Goal: Transaction & Acquisition: Purchase product/service

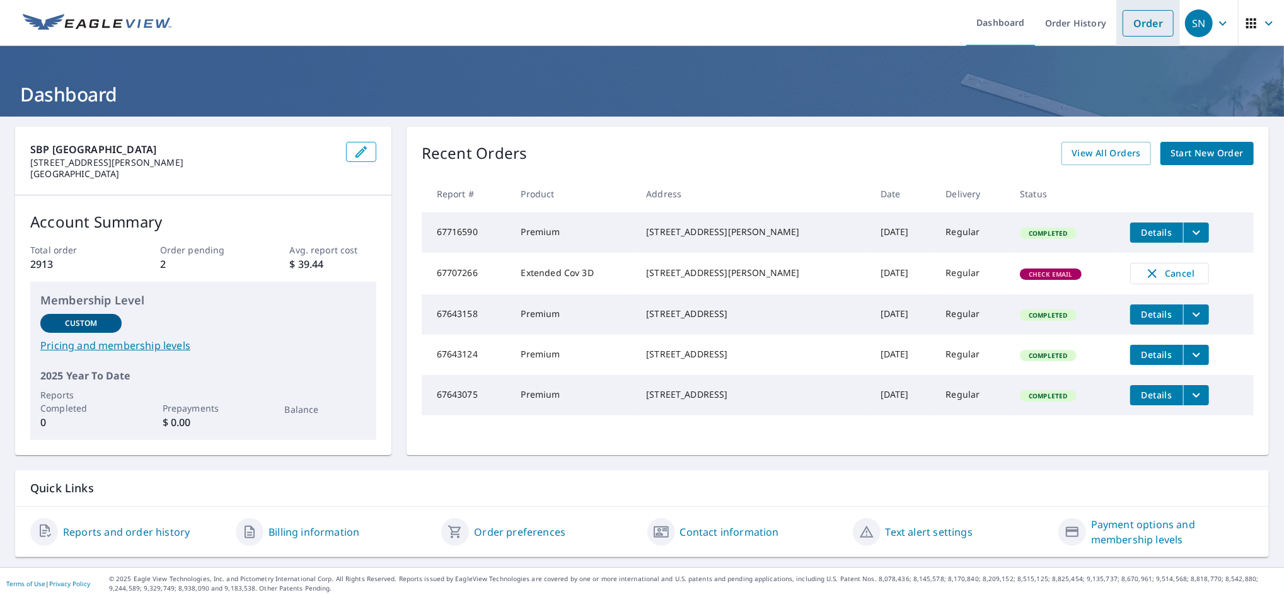
click at [1123, 21] on link "Order" at bounding box center [1147, 23] width 51 height 26
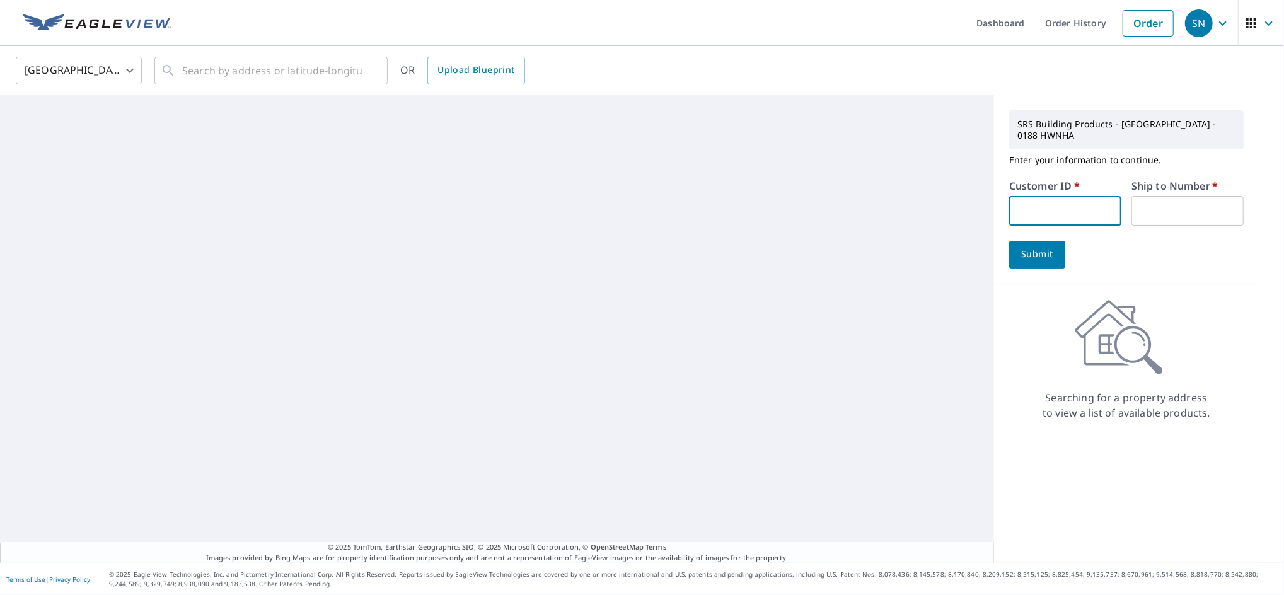
click at [1092, 196] on input "text" at bounding box center [1065, 211] width 112 height 30
type input "S035027"
type input "1"
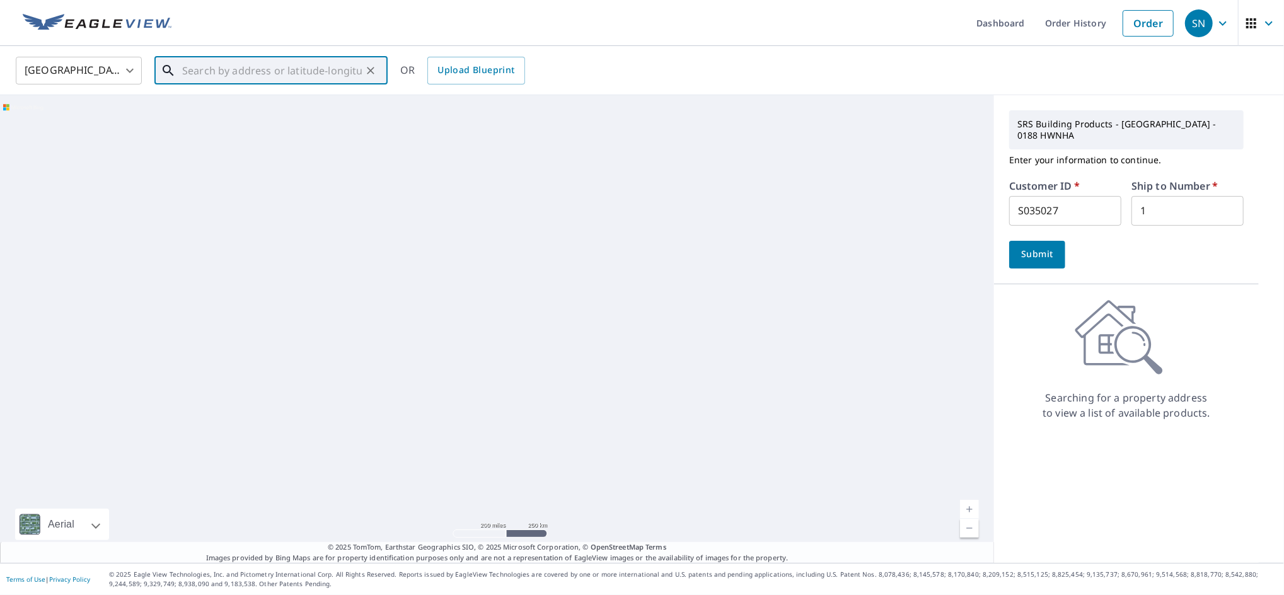
click at [328, 74] on input "text" at bounding box center [272, 70] width 180 height 35
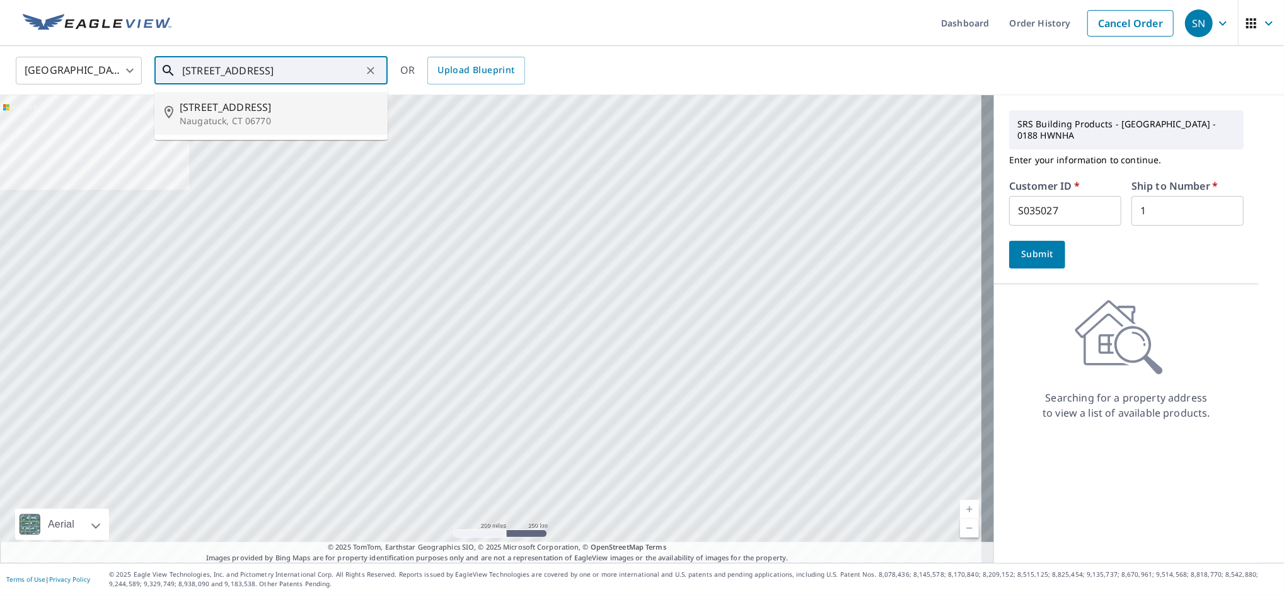
click at [266, 108] on span "[STREET_ADDRESS]" at bounding box center [279, 107] width 198 height 15
type input "[STREET_ADDRESS]"
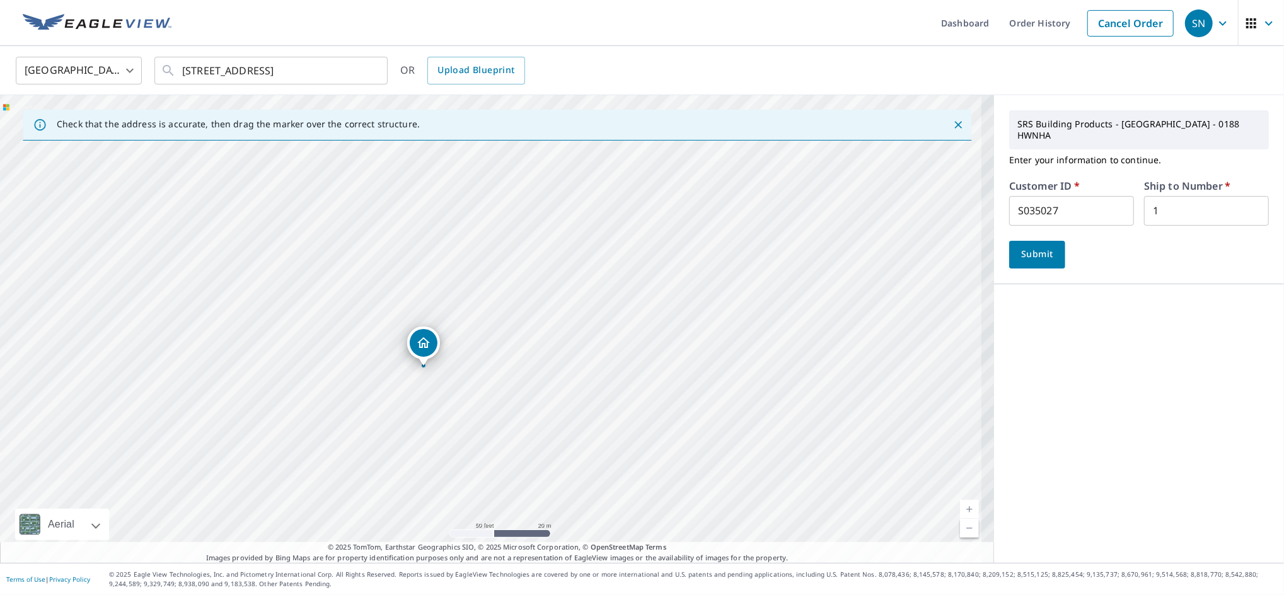
drag, startPoint x: 419, startPoint y: 439, endPoint x: 445, endPoint y: 365, distance: 78.7
click at [444, 366] on div "[STREET_ADDRESS]" at bounding box center [497, 329] width 994 height 468
drag, startPoint x: 466, startPoint y: 346, endPoint x: 488, endPoint y: 306, distance: 46.0
click at [487, 309] on div "[STREET_ADDRESS]" at bounding box center [497, 329] width 994 height 468
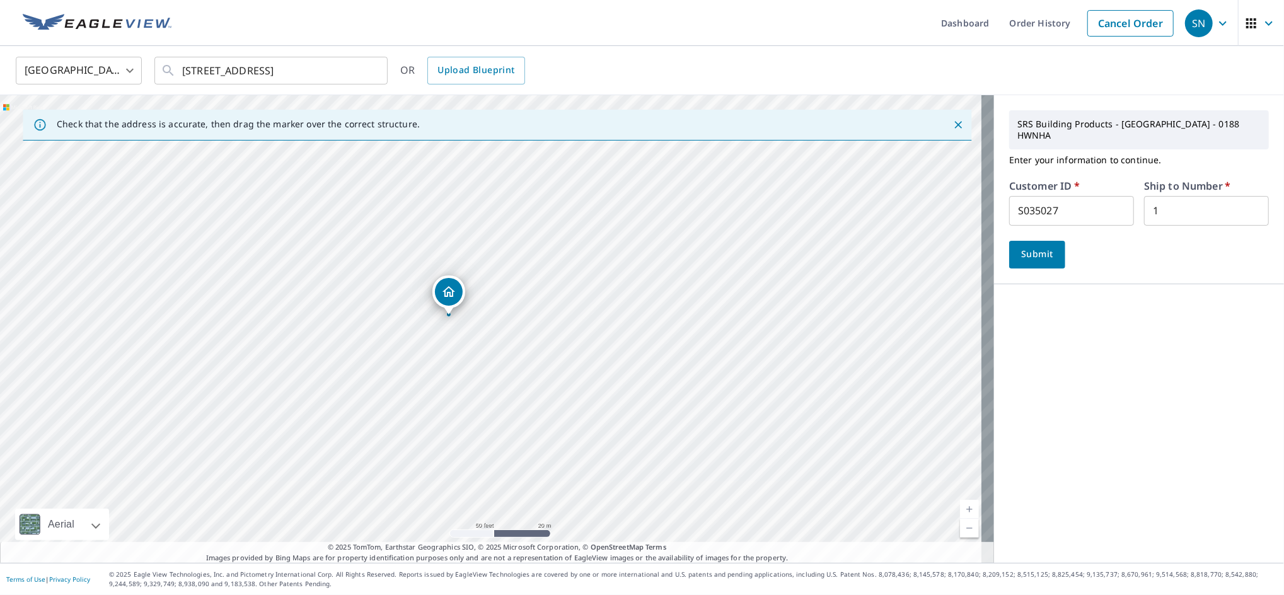
click at [1025, 246] on span "Submit" at bounding box center [1037, 254] width 36 height 16
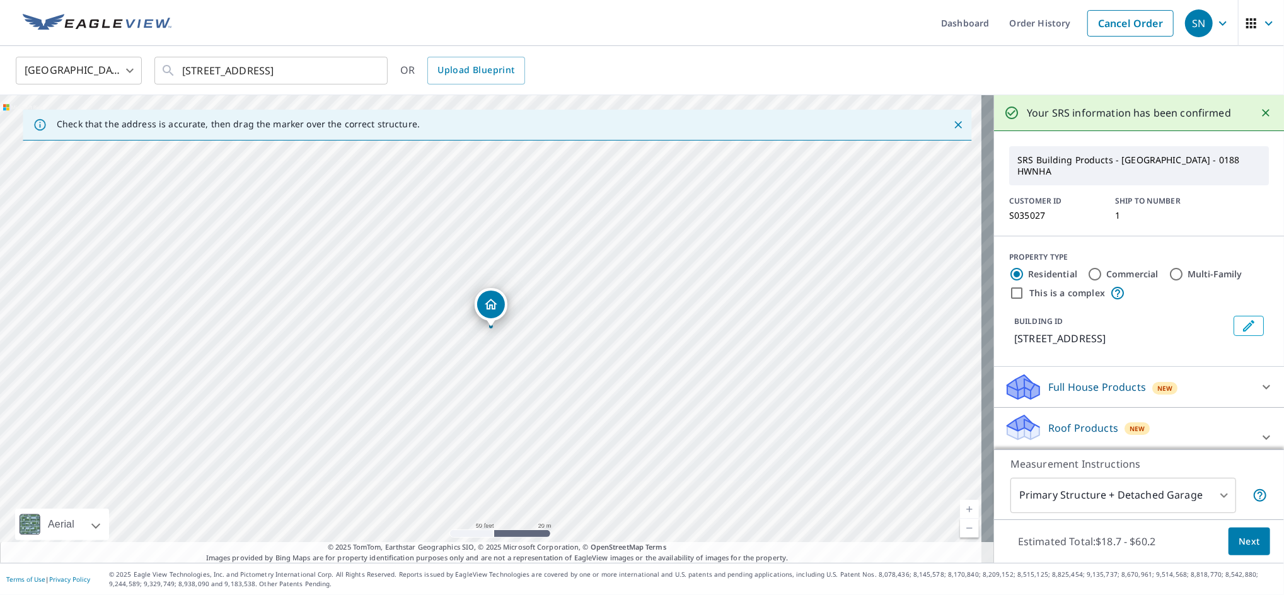
click at [1173, 268] on div "Multi-Family" at bounding box center [1205, 274] width 74 height 15
click at [1156, 254] on div "PROPERTY TYPE Residential Commercial Multi-Family This is a complex" at bounding box center [1139, 275] width 260 height 49
click at [1168, 267] on input "Multi-Family" at bounding box center [1175, 274] width 15 height 15
radio input "true"
type input "2"
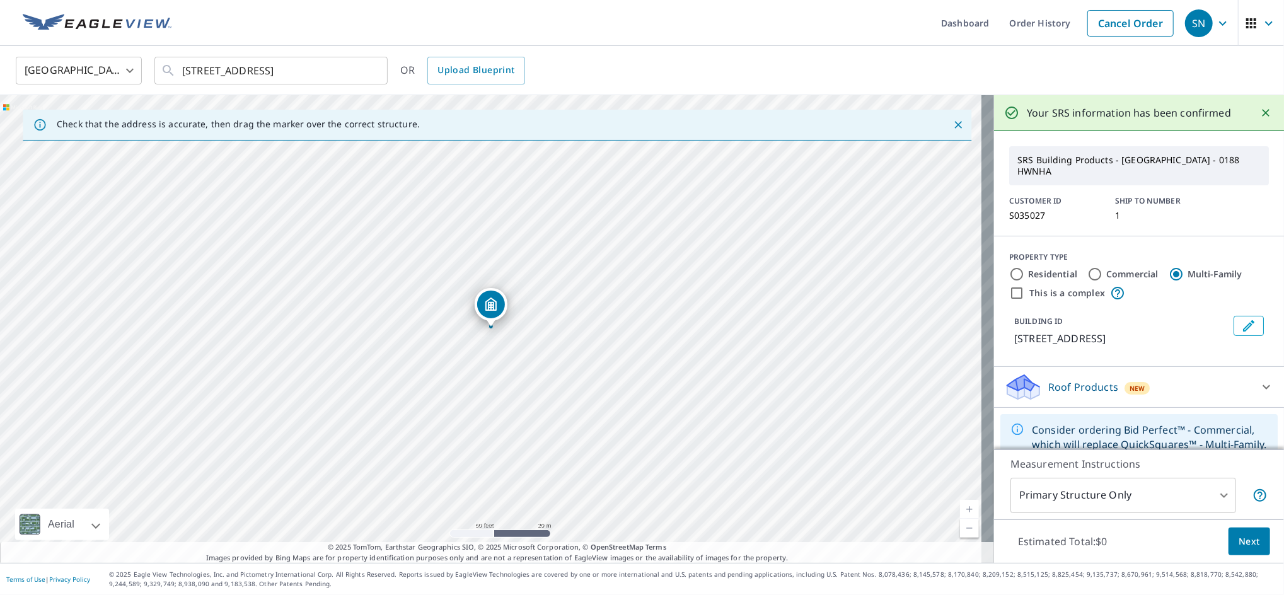
scroll to position [49, 0]
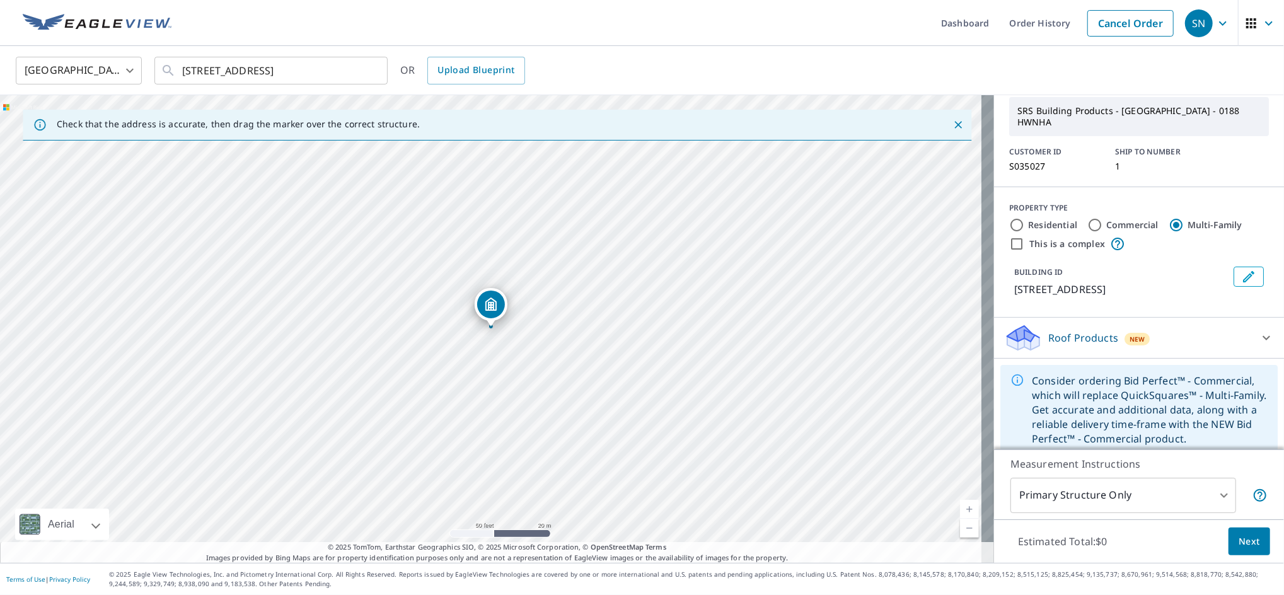
click at [1259, 330] on icon at bounding box center [1266, 337] width 15 height 15
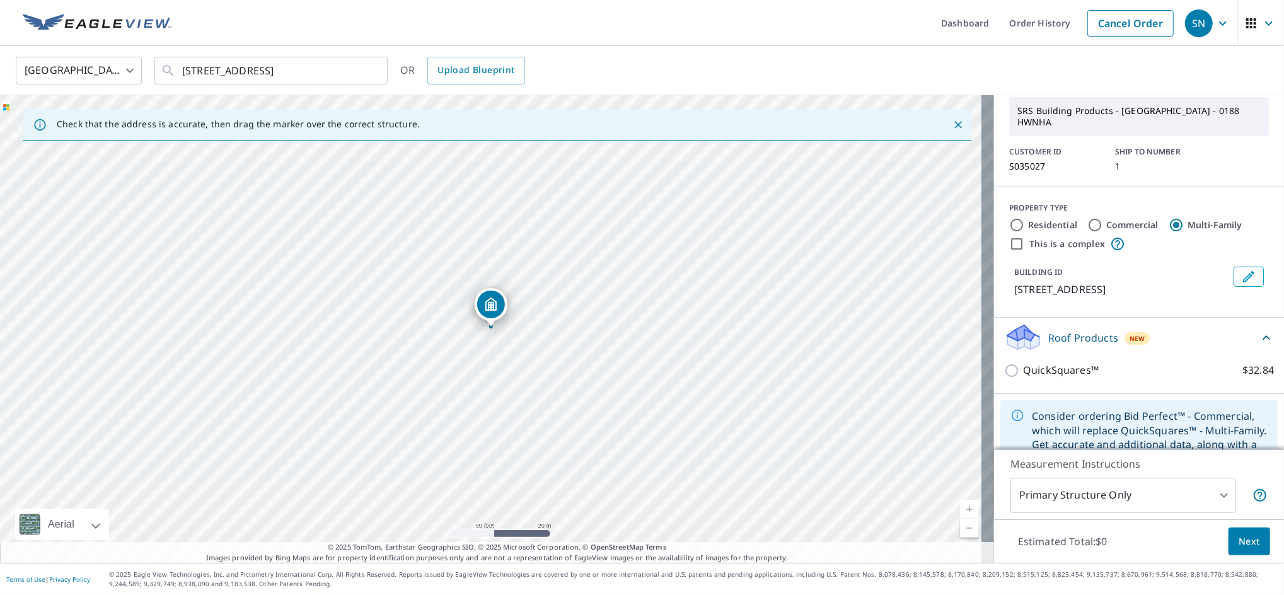
click at [1259, 330] on icon at bounding box center [1266, 337] width 15 height 15
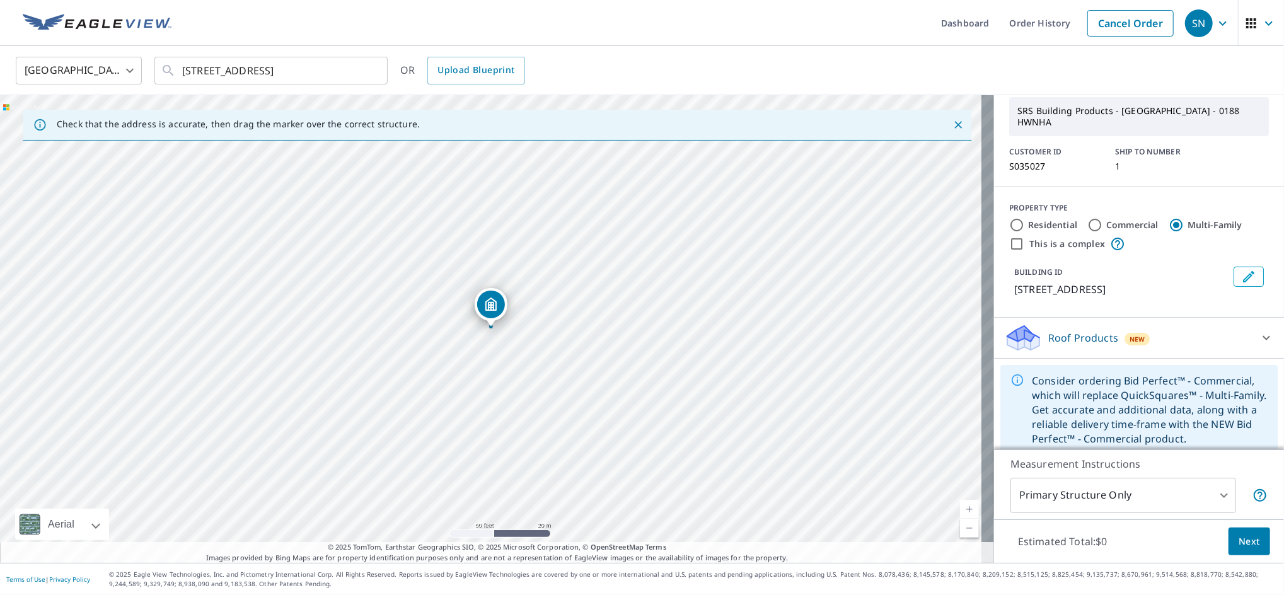
click at [1150, 328] on div "Roof Products New" at bounding box center [1127, 338] width 247 height 30
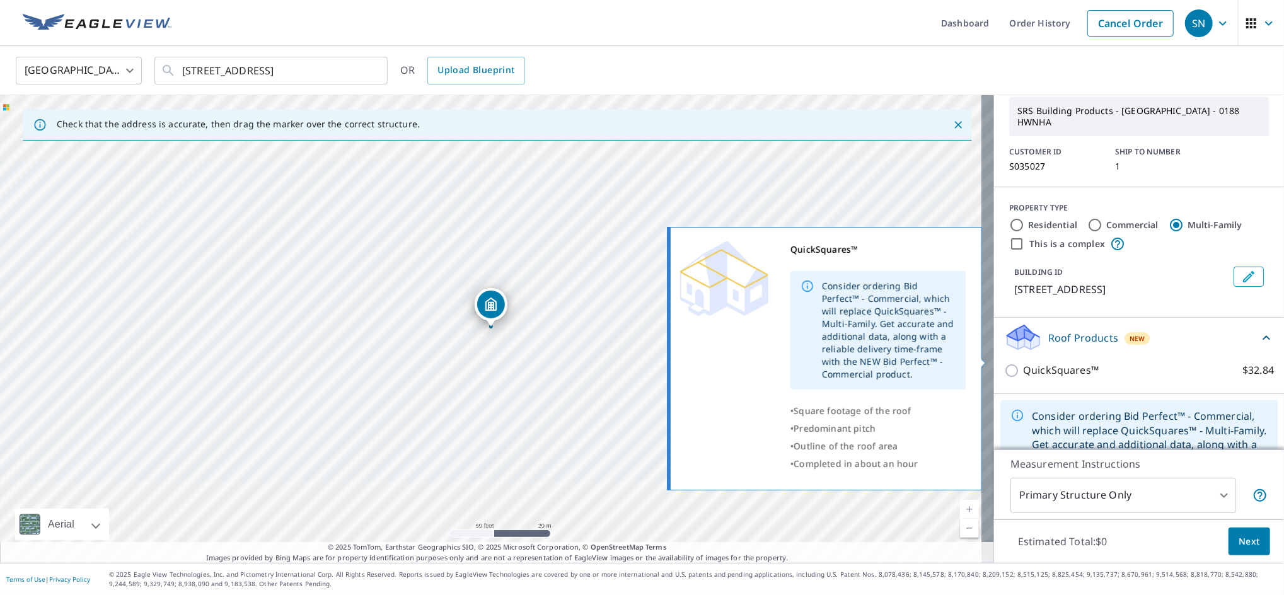
click at [1133, 362] on label "QuickSquares™ $32.84" at bounding box center [1148, 370] width 251 height 16
click at [1023, 363] on input "QuickSquares™ $32.84" at bounding box center [1013, 370] width 19 height 15
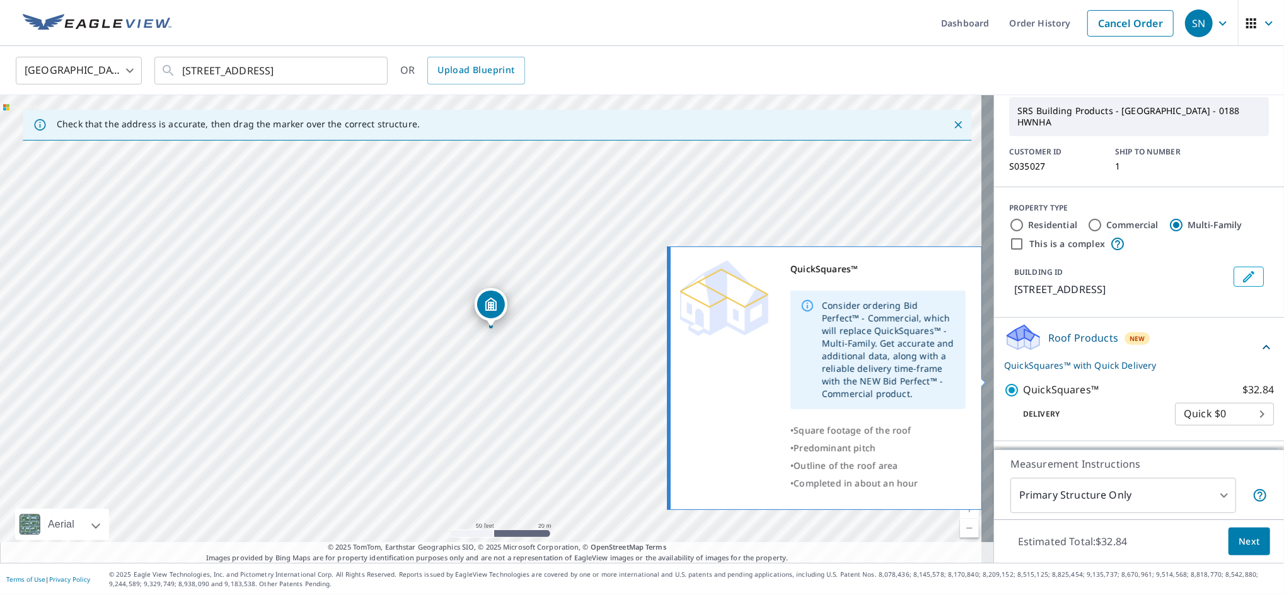
click at [1067, 382] on p "QuickSquares™" at bounding box center [1061, 390] width 76 height 16
click at [1023, 383] on input "QuickSquares™ $32.84" at bounding box center [1013, 390] width 19 height 15
checkbox input "false"
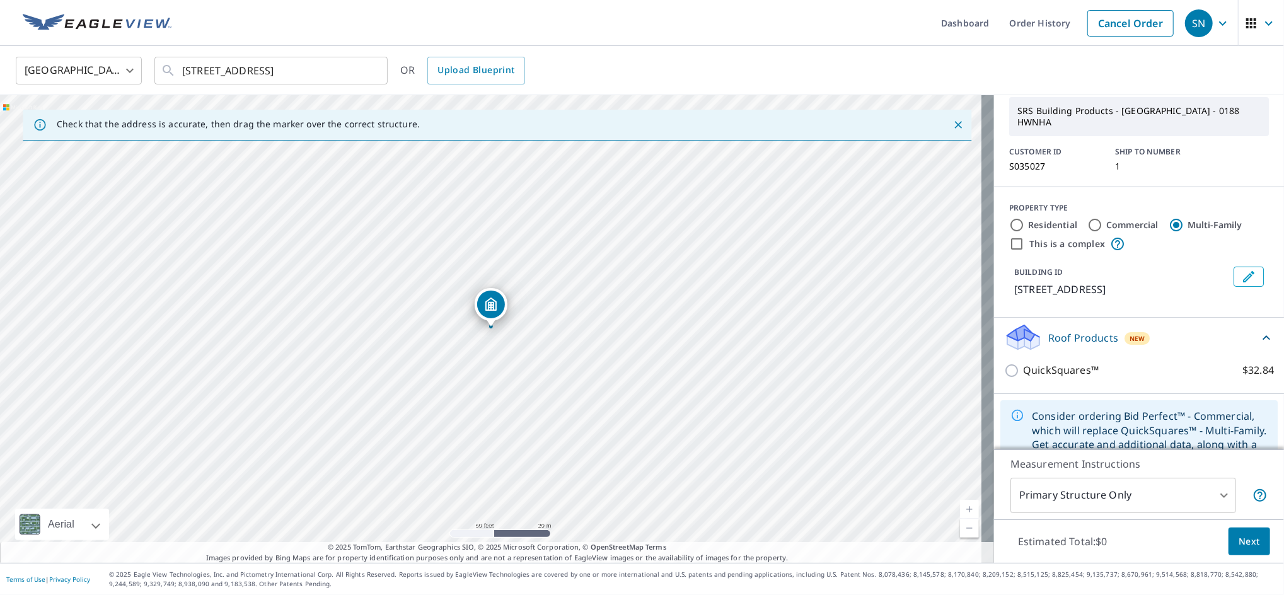
click at [1097, 333] on div "Roof Products New" at bounding box center [1131, 338] width 255 height 30
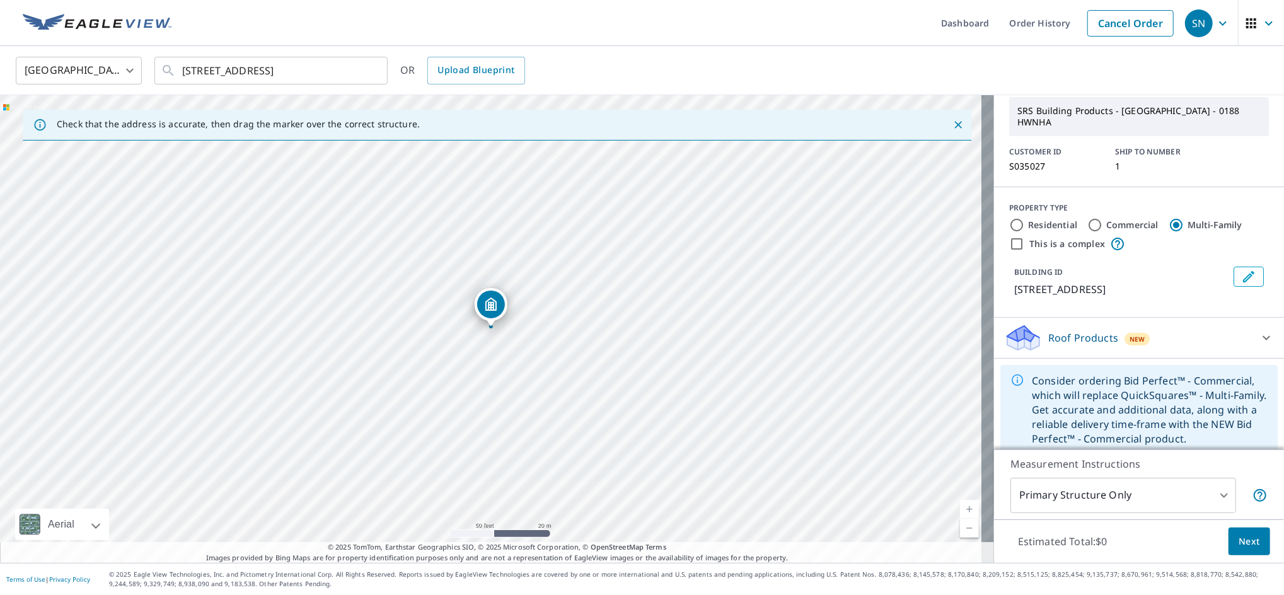
click at [1085, 348] on div "Your SRS information has been confirmed SRS Building Products - [GEOGRAPHIC_DAT…" at bounding box center [1139, 253] width 290 height 415
click at [1086, 337] on div "Roof Products New" at bounding box center [1127, 338] width 247 height 30
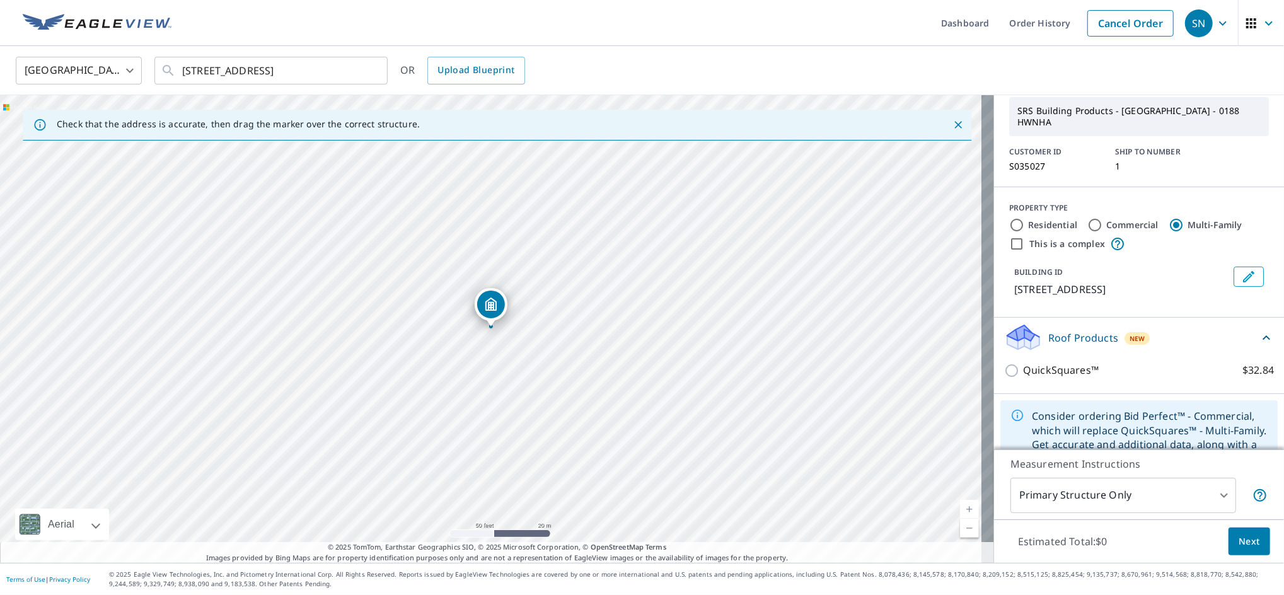
click at [1086, 330] on p "Roof Products" at bounding box center [1083, 337] width 70 height 15
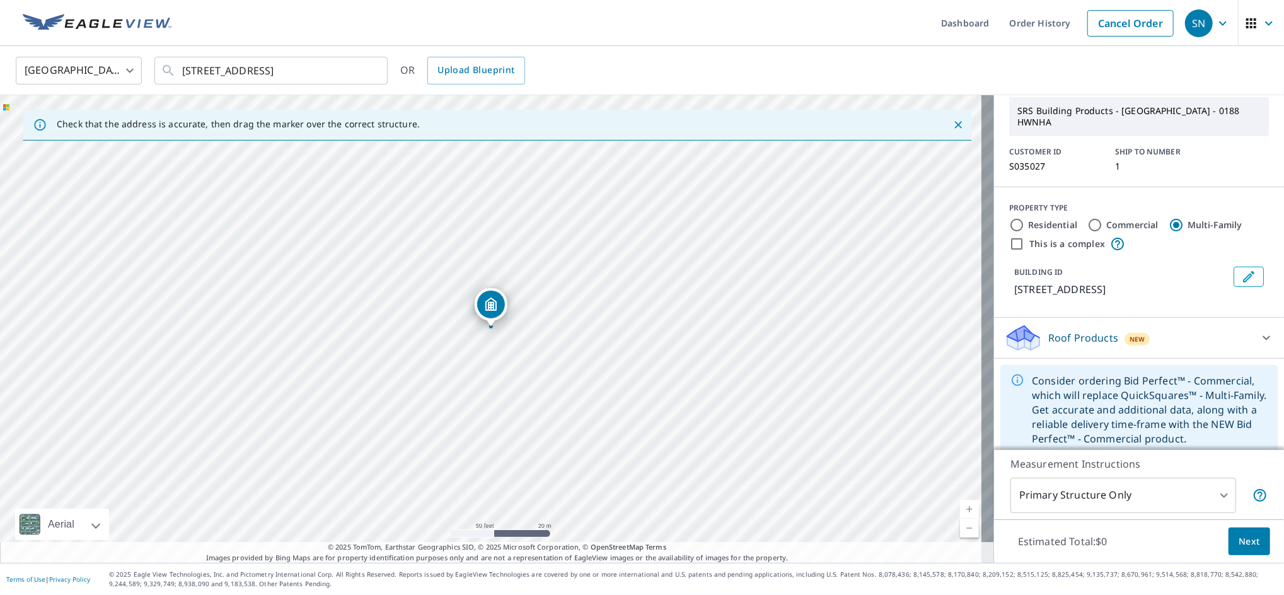
click at [1028, 219] on label "Residential" at bounding box center [1052, 225] width 49 height 13
click at [1024, 217] on input "Residential" at bounding box center [1016, 224] width 15 height 15
radio input "true"
type input "1"
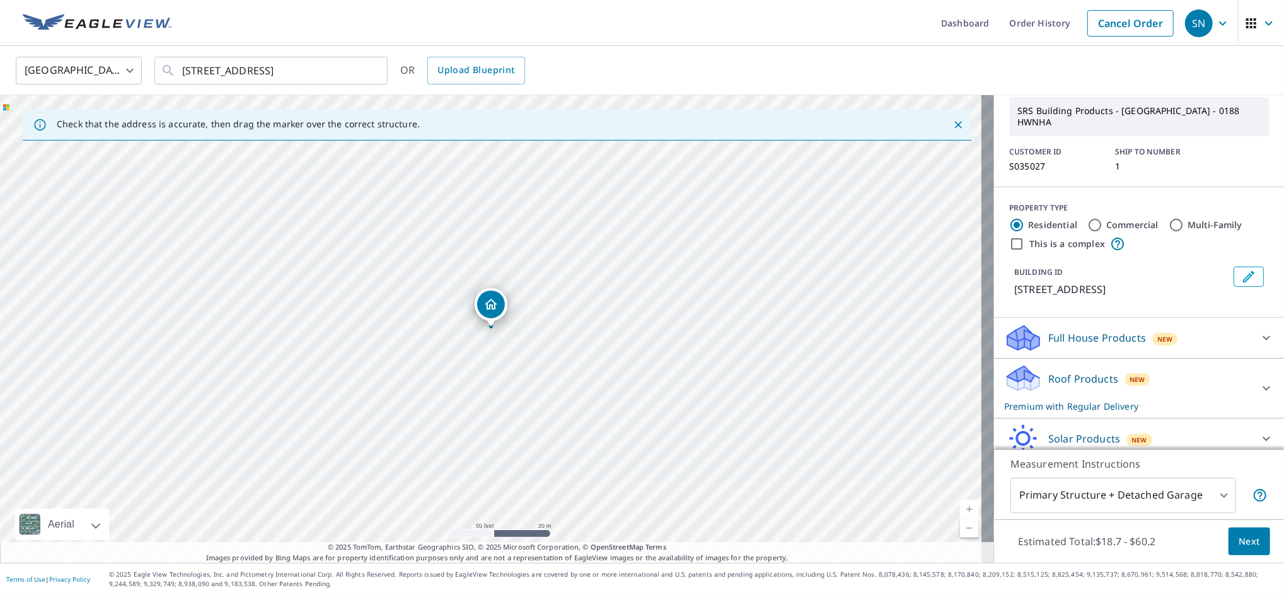
click at [1172, 217] on div "Multi-Family" at bounding box center [1205, 224] width 74 height 15
click at [1168, 217] on input "Multi-Family" at bounding box center [1175, 224] width 15 height 15
radio input "true"
type input "2"
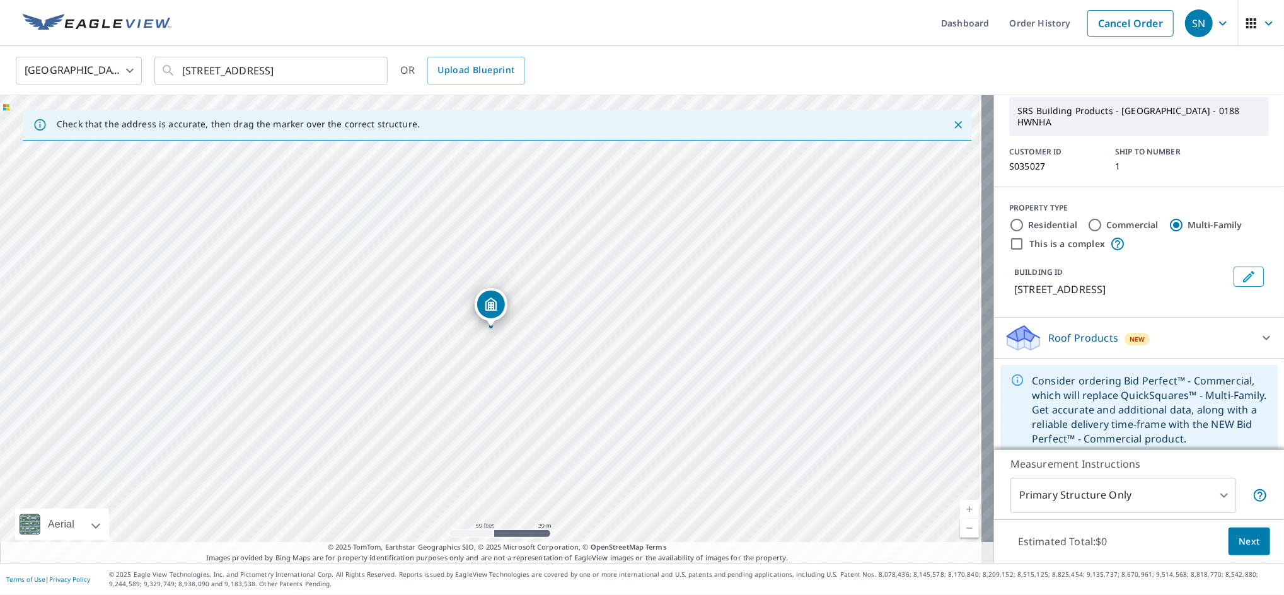
click at [1115, 219] on label "Commercial" at bounding box center [1132, 225] width 52 height 13
click at [1102, 217] on input "Commercial" at bounding box center [1094, 224] width 15 height 15
radio input "true"
type input "4"
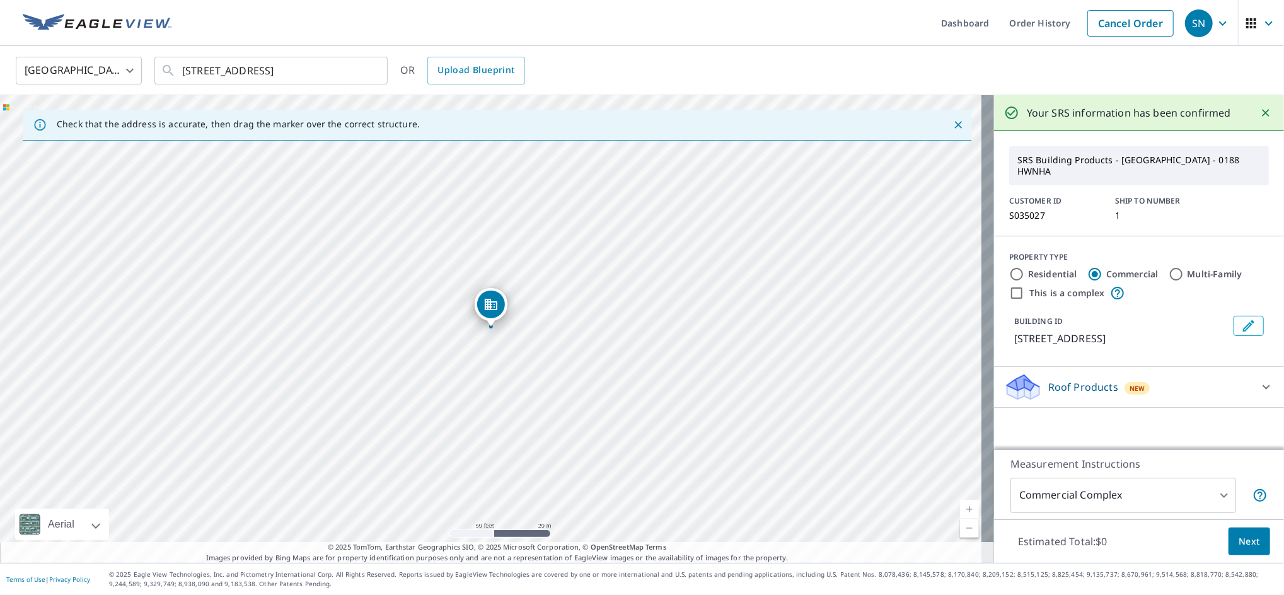
scroll to position [0, 0]
click at [1187, 268] on label "Multi-Family" at bounding box center [1214, 274] width 55 height 13
click at [1180, 267] on input "Multi-Family" at bounding box center [1175, 274] width 15 height 15
radio input "true"
type input "2"
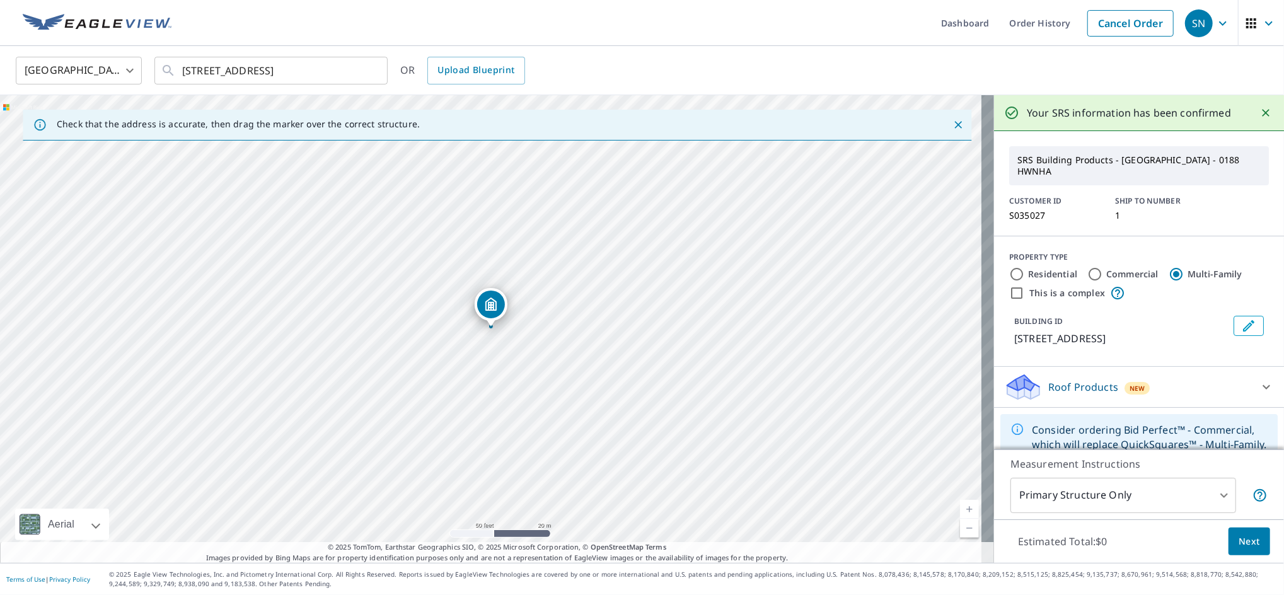
click at [1063, 287] on label "This is a complex" at bounding box center [1067, 293] width 76 height 13
click at [1024, 285] on input "This is a complex" at bounding box center [1016, 292] width 15 height 15
checkbox input "true"
type input "4"
radio input "true"
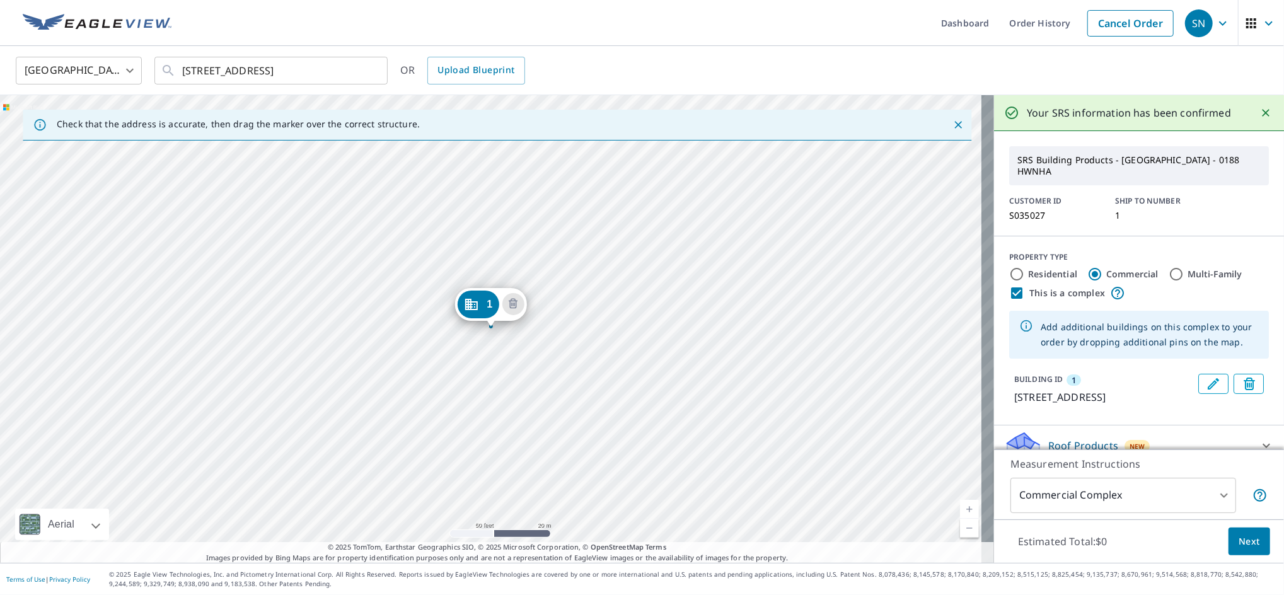
scroll to position [21, 0]
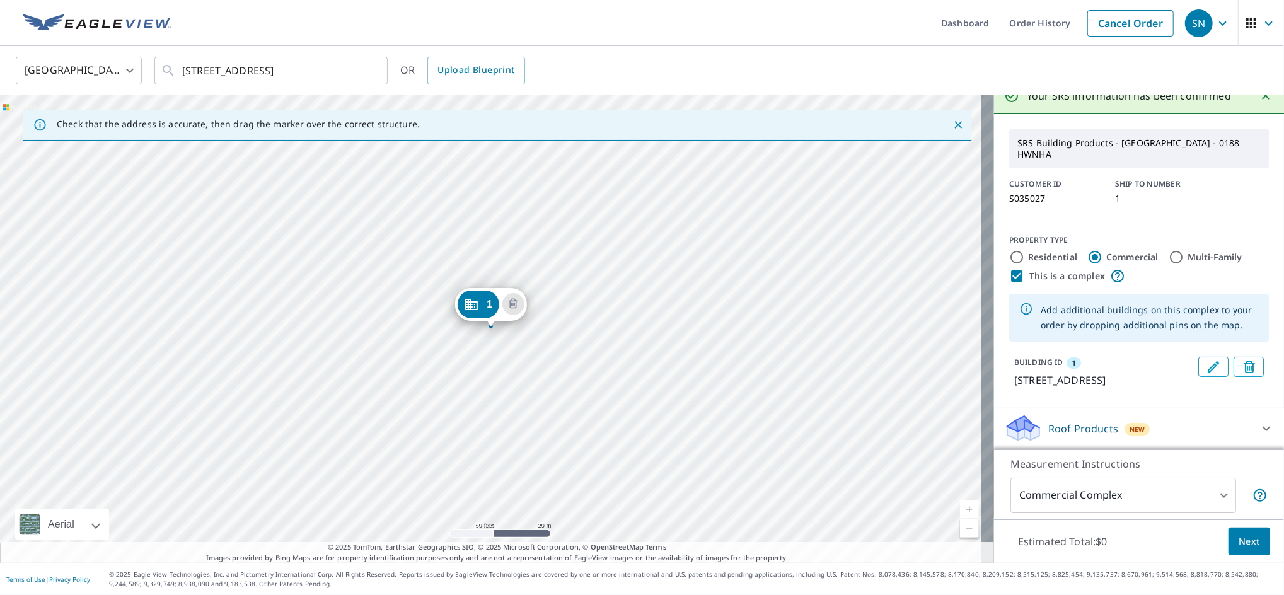
click at [1177, 416] on div "Roof Products New" at bounding box center [1127, 428] width 247 height 30
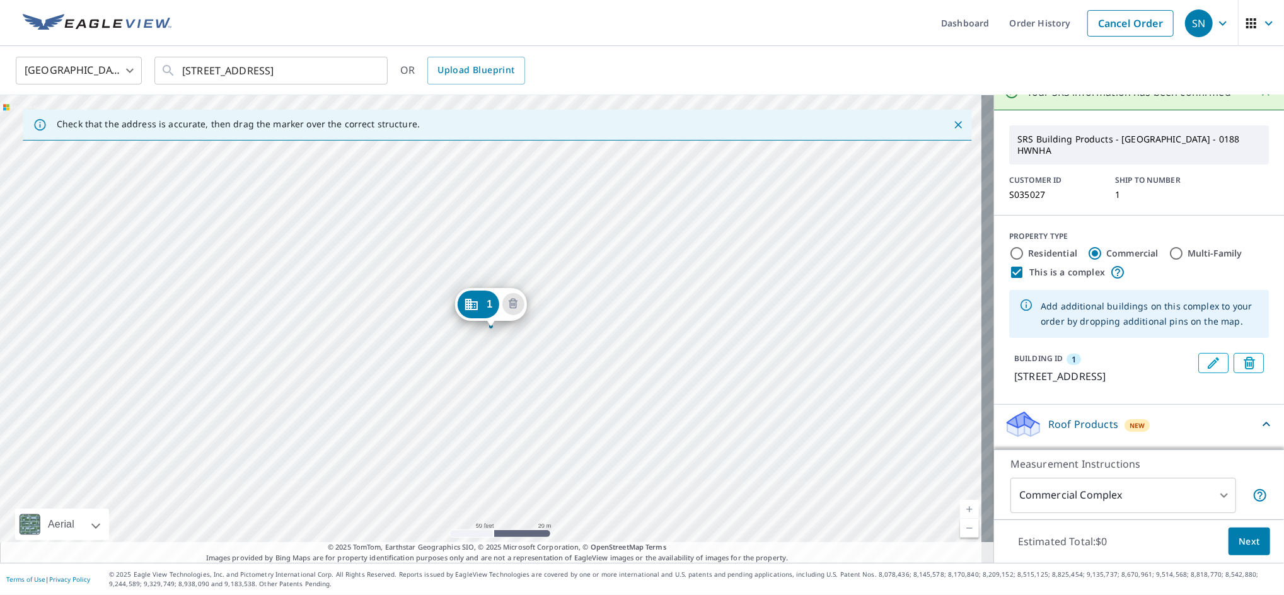
click at [1178, 422] on div "Roof Products New" at bounding box center [1131, 425] width 255 height 30
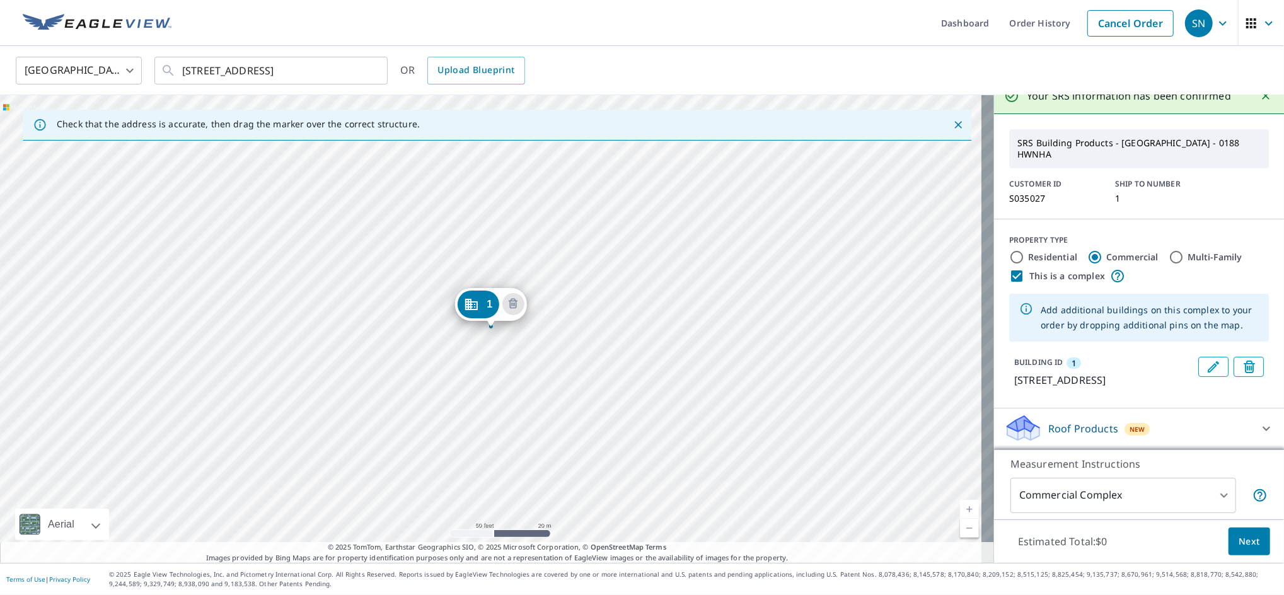
click at [1158, 424] on div "Roof Products New" at bounding box center [1127, 428] width 247 height 30
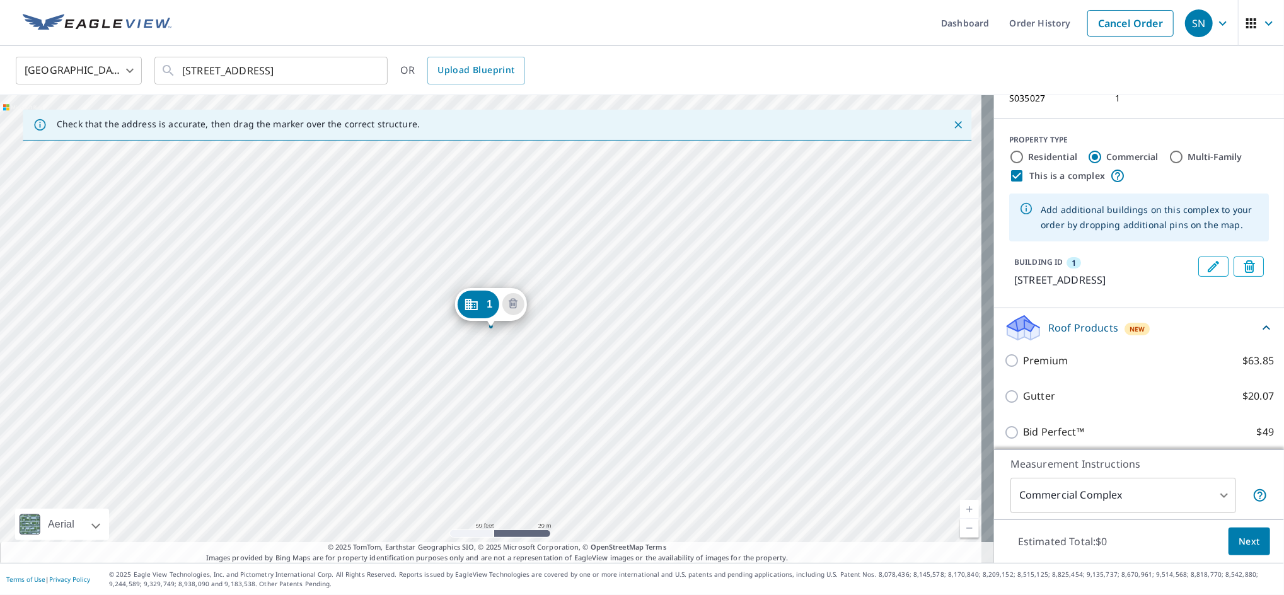
scroll to position [127, 0]
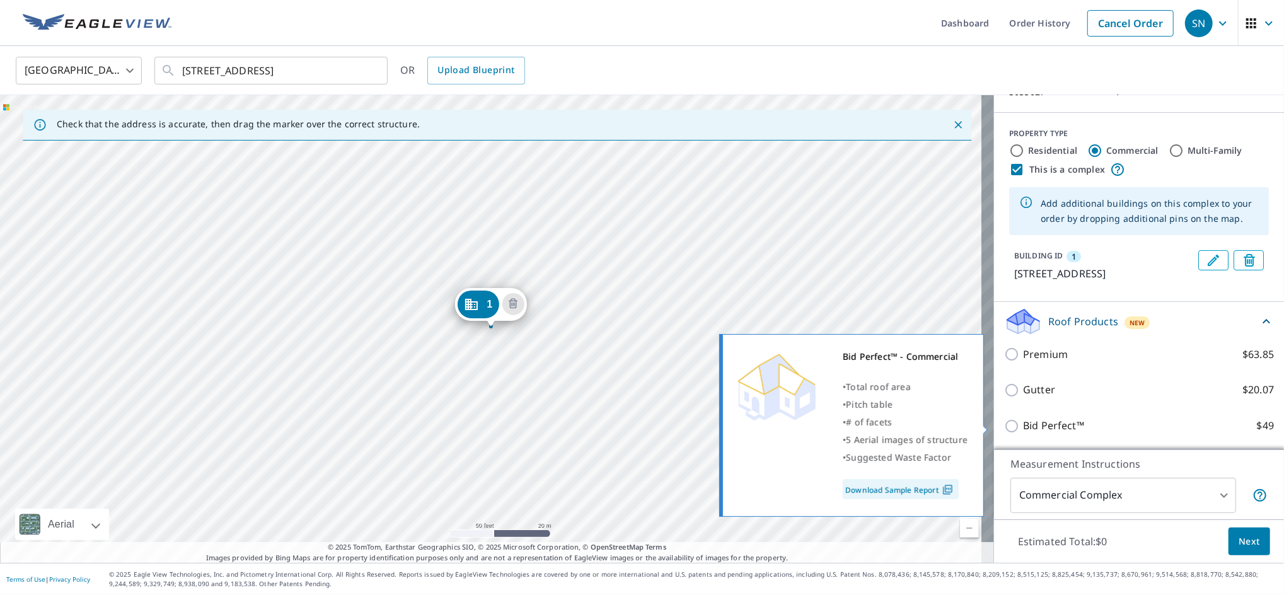
click at [1057, 425] on p "Bid Perfect™" at bounding box center [1053, 426] width 61 height 16
click at [1023, 425] on input "Bid Perfect™ $49" at bounding box center [1013, 425] width 19 height 15
checkbox input "true"
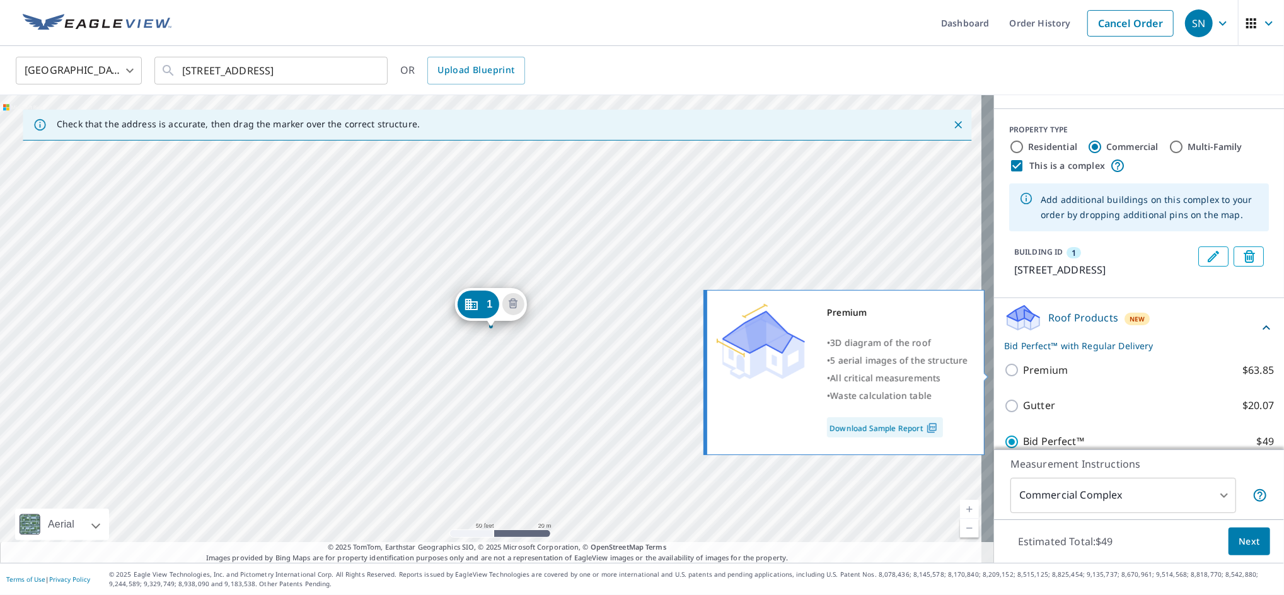
scroll to position [175, 0]
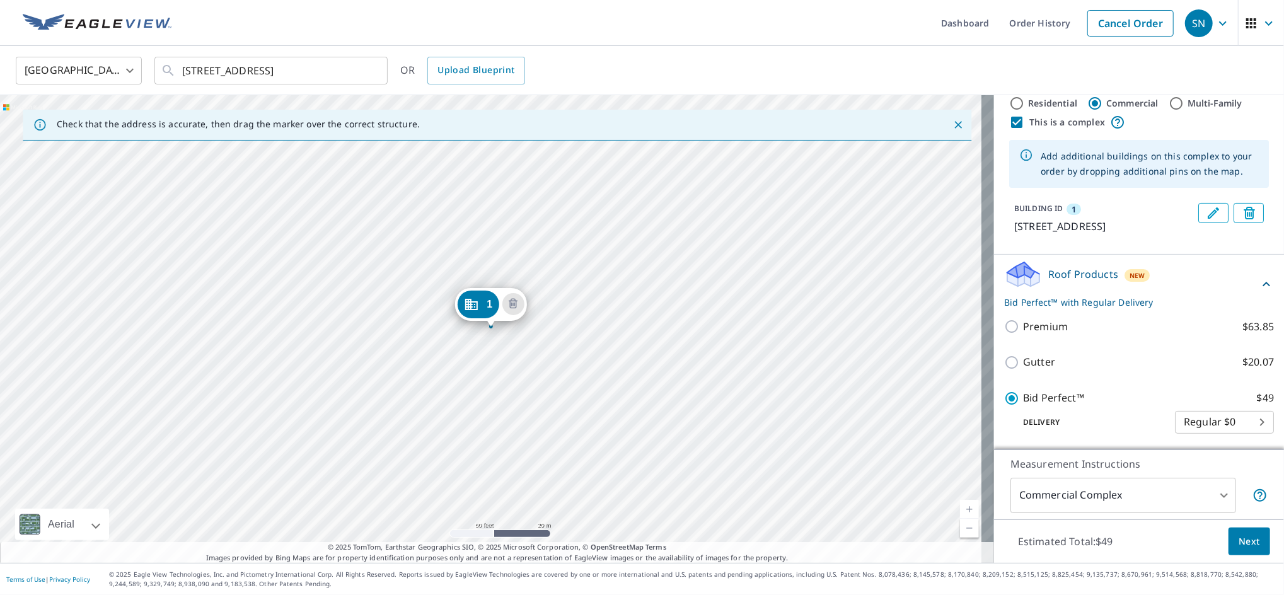
click at [1238, 535] on span "Next" at bounding box center [1248, 542] width 21 height 16
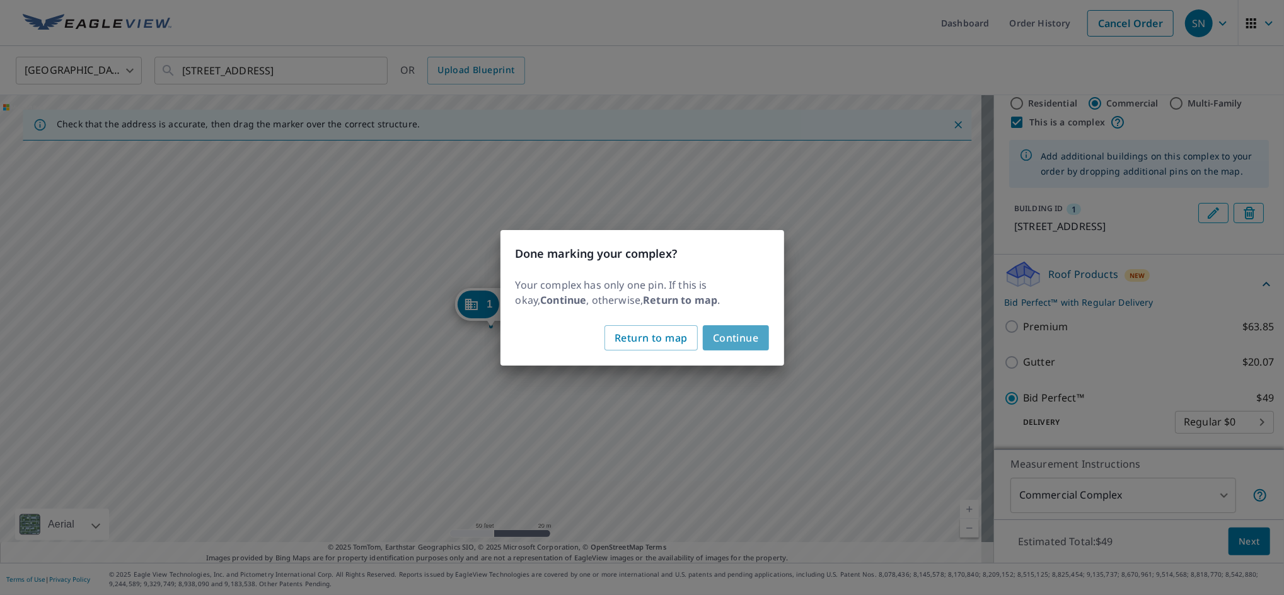
click at [729, 343] on span "Continue" at bounding box center [736, 338] width 46 height 18
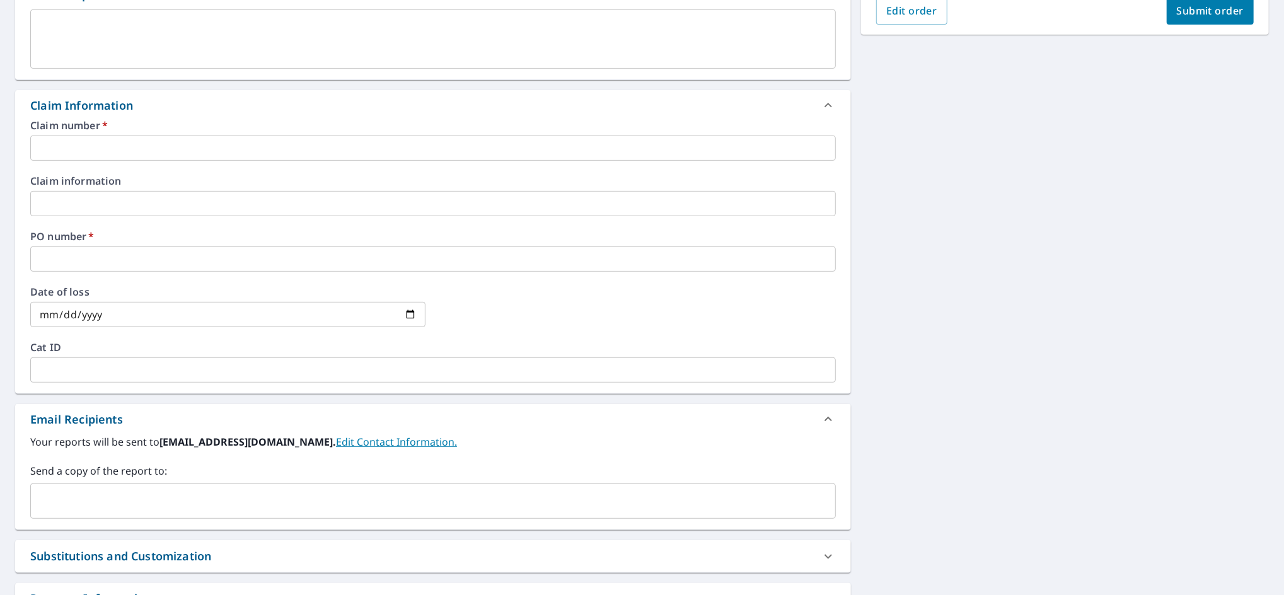
scroll to position [478, 0]
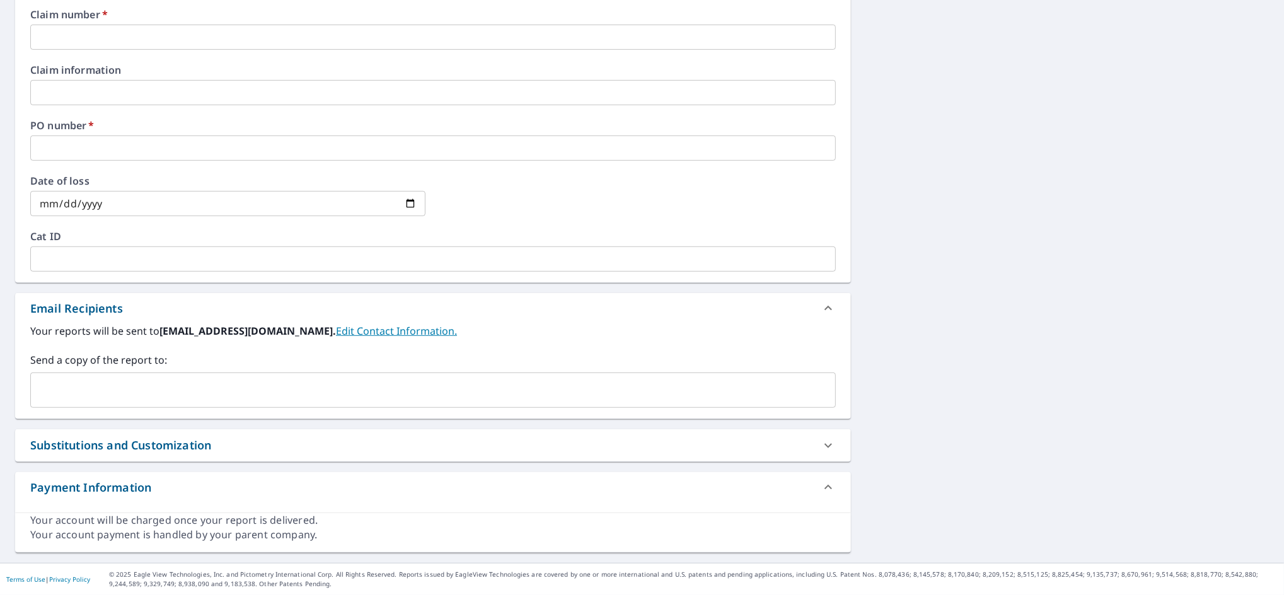
click at [193, 389] on input "text" at bounding box center [423, 390] width 775 height 24
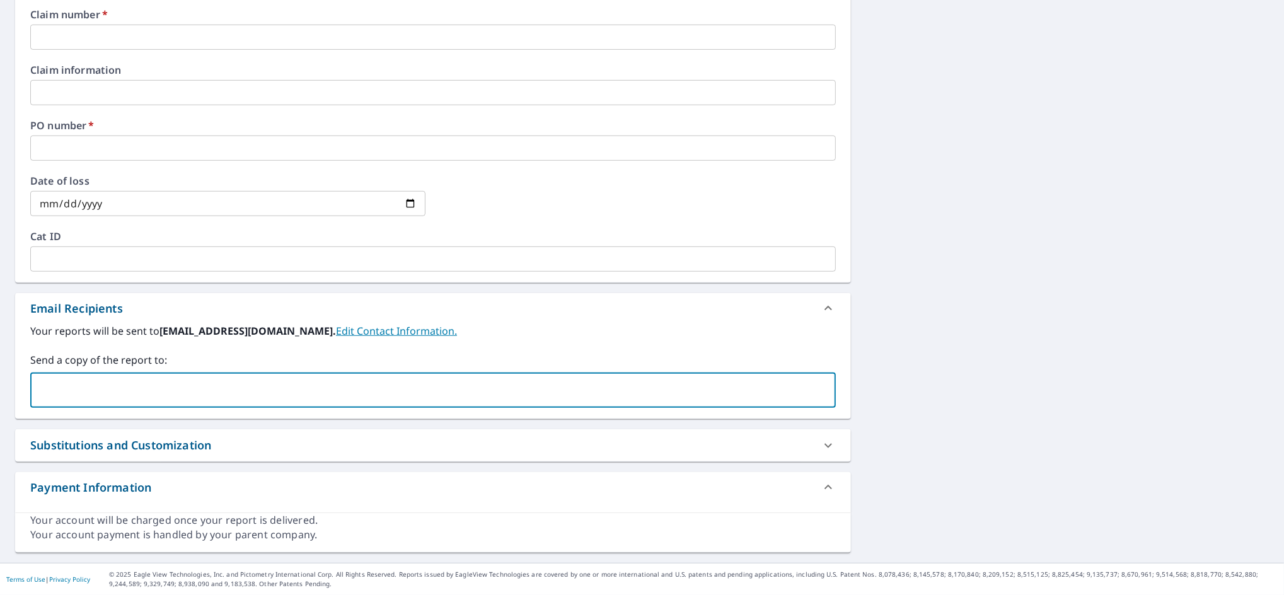
paste input "[EMAIL_ADDRESS][DOMAIN_NAME]"
type input "[EMAIL_ADDRESS][DOMAIN_NAME]"
checkbox input "true"
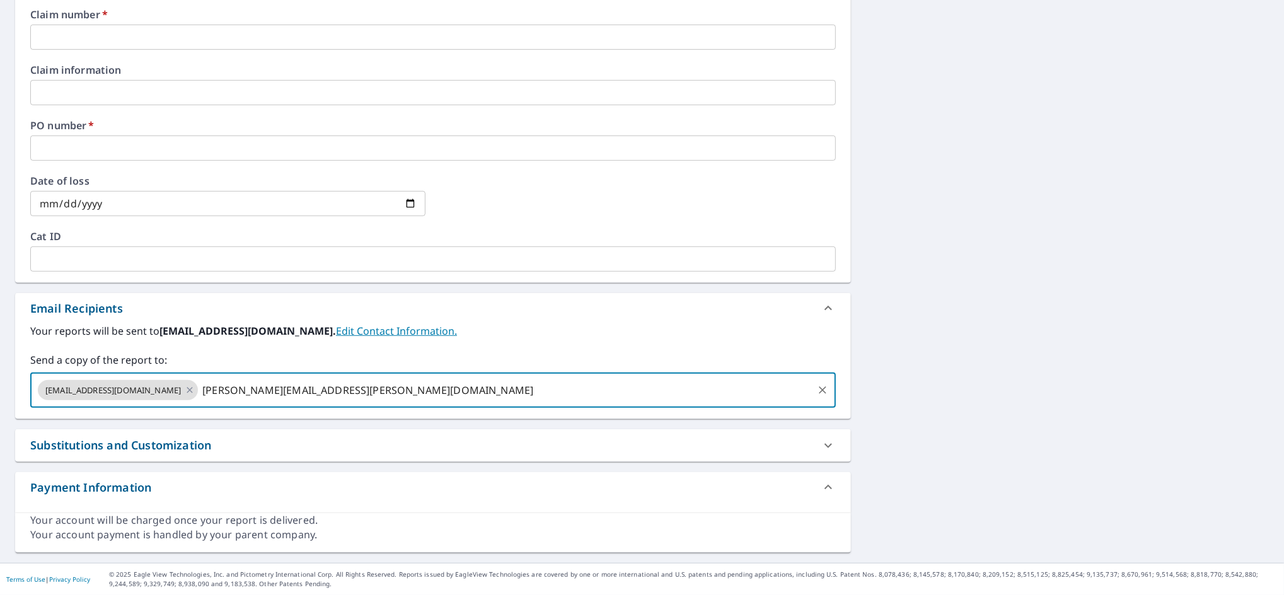
type input "[PERSON_NAME][EMAIL_ADDRESS][PERSON_NAME][DOMAIN_NAME]"
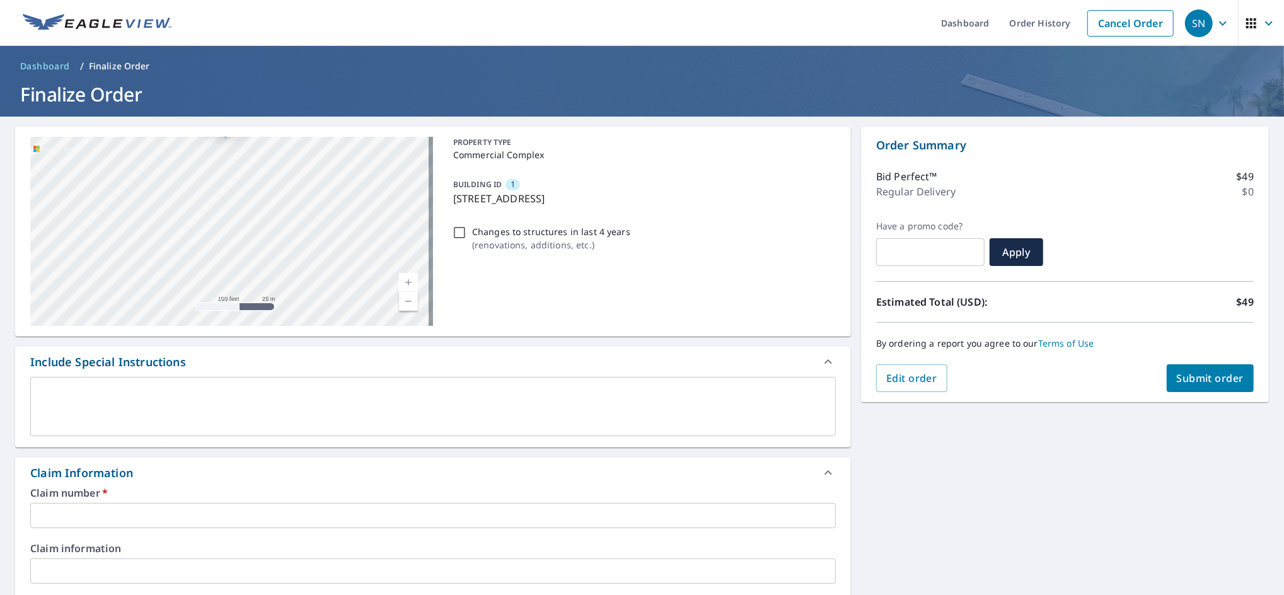
drag, startPoint x: 645, startPoint y: 202, endPoint x: 553, endPoint y: 185, distance: 93.5
click at [553, 185] on div "BUILDING ID [GEOGRAPHIC_DATA][STREET_ADDRESS]" at bounding box center [642, 191] width 388 height 40
checkbox input "true"
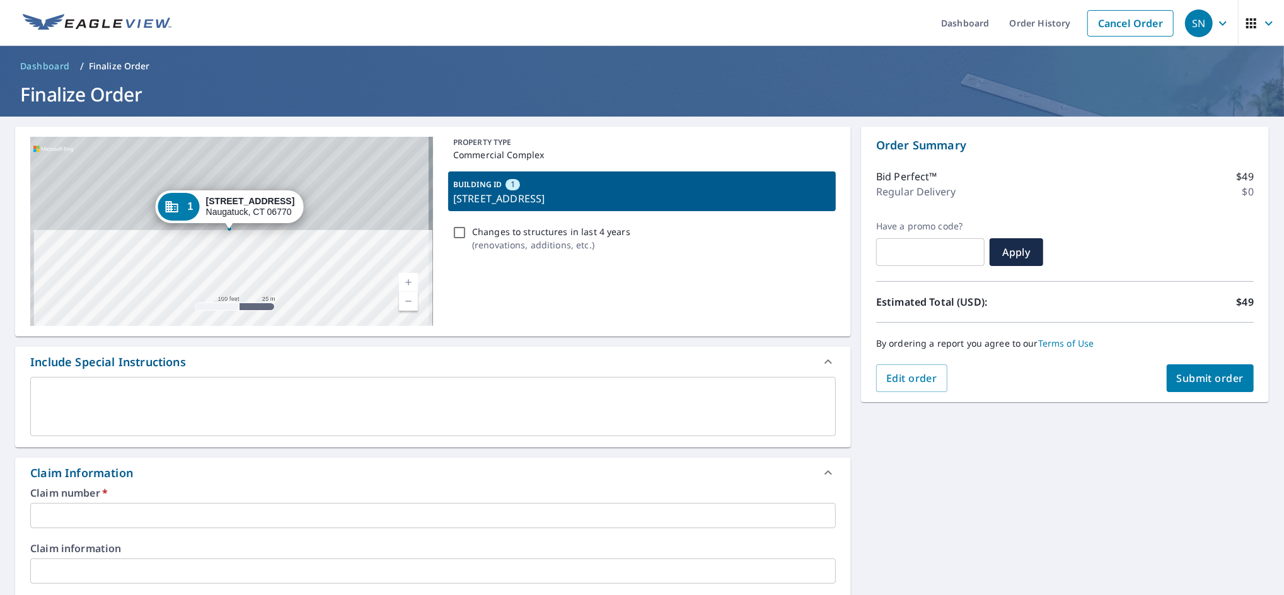
drag, startPoint x: 555, startPoint y: 186, endPoint x: 562, endPoint y: 205, distance: 20.9
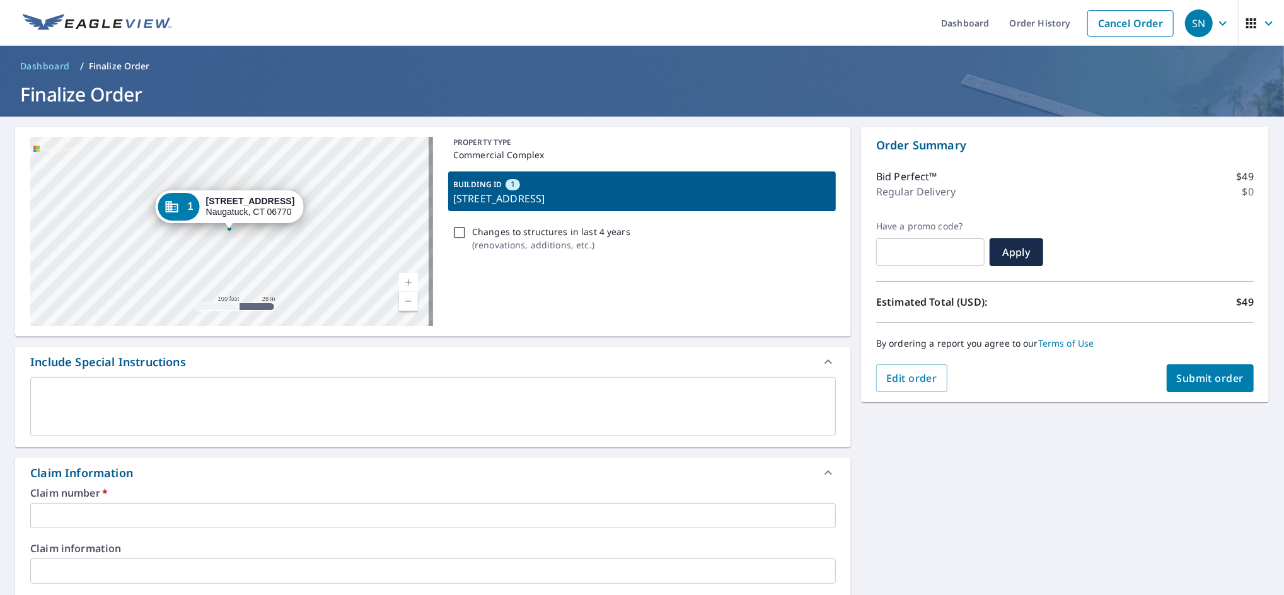
copy div "[STREET_ADDRESS]"
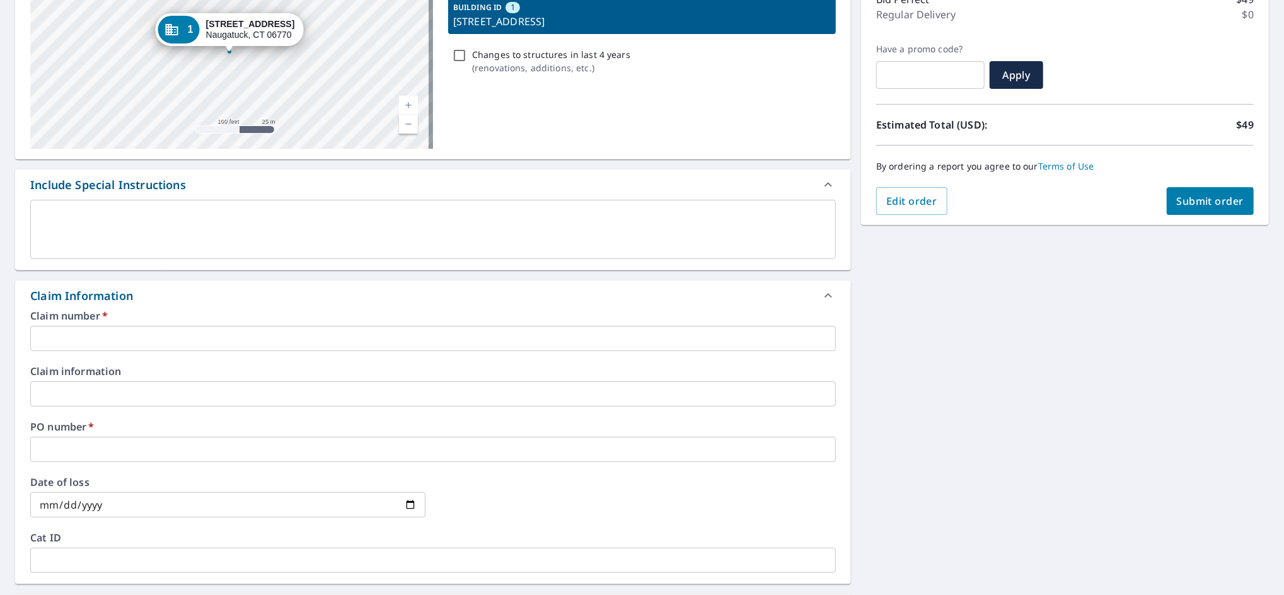
scroll to position [252, 0]
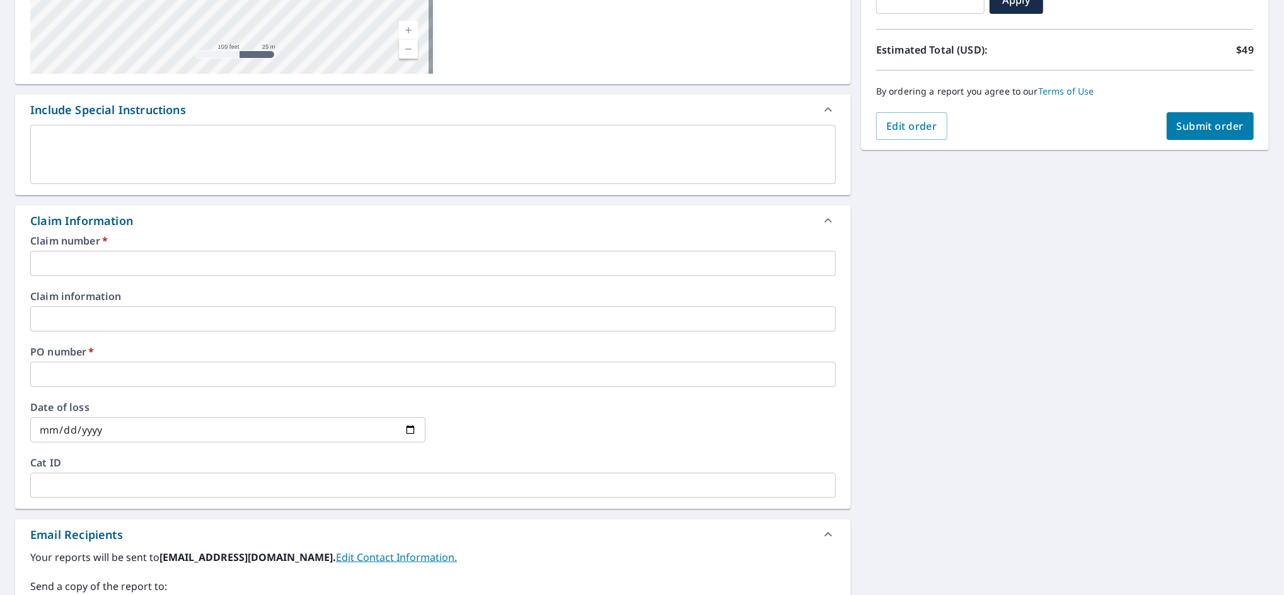
click at [195, 259] on input "text" at bounding box center [432, 263] width 805 height 25
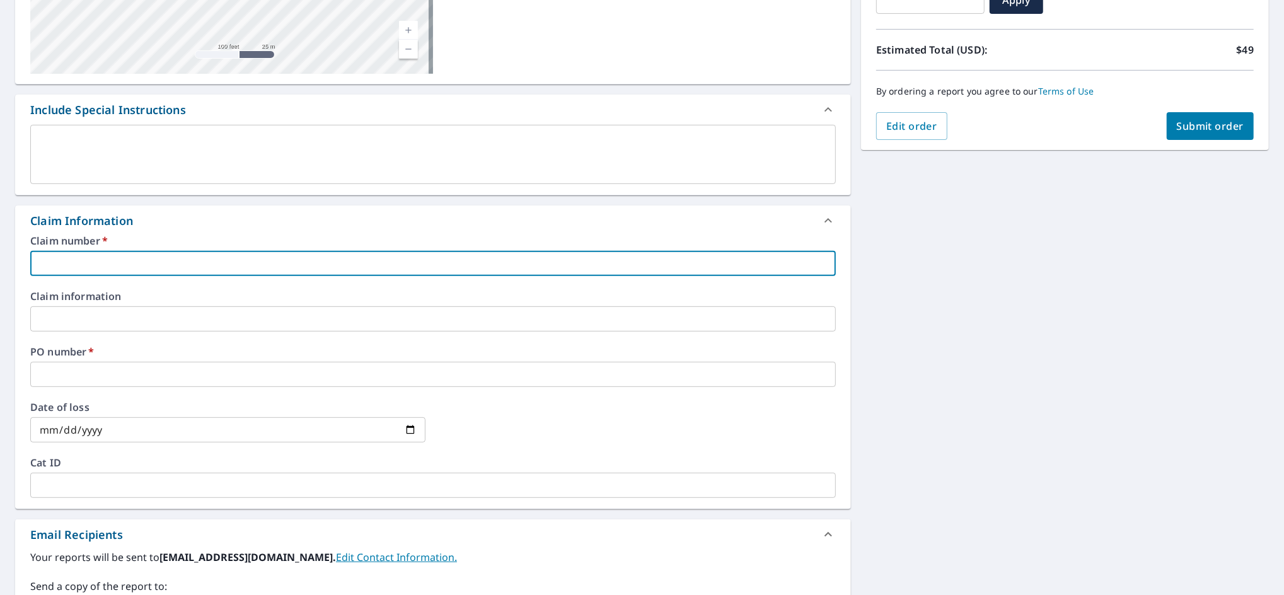
paste input "[STREET_ADDRESS]"
type input "[STREET_ADDRESS]"
checkbox input "true"
type input "[STREET_ADDRESS]"
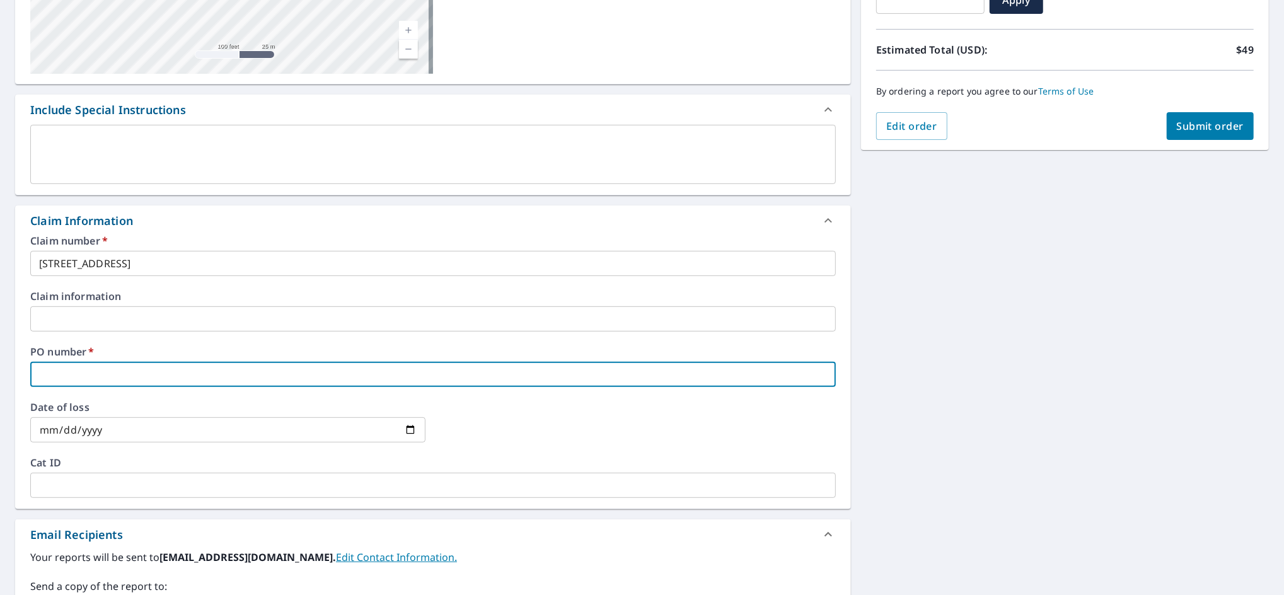
click at [223, 375] on input "text" at bounding box center [432, 374] width 805 height 25
paste input "[STREET_ADDRESS]"
type input "[STREET_ADDRESS]"
checkbox input "true"
type input "[STREET_ADDRESS]"
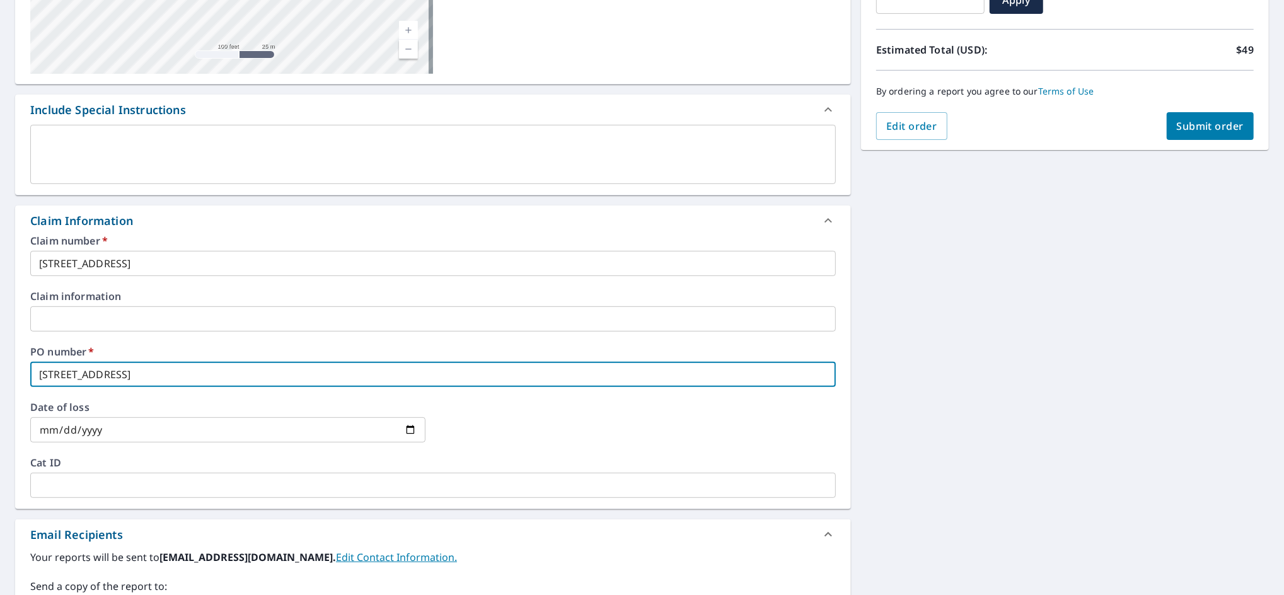
click at [1231, 115] on button "Submit order" at bounding box center [1211, 126] width 88 height 28
checkbox input "true"
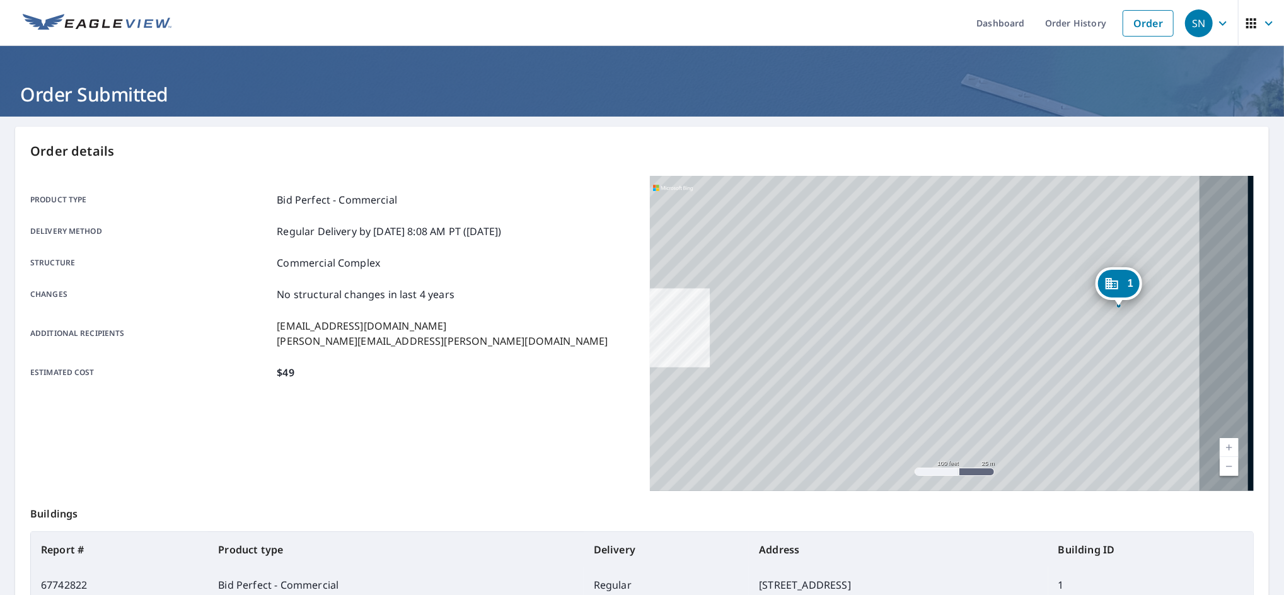
drag, startPoint x: 1086, startPoint y: 293, endPoint x: 817, endPoint y: 311, distance: 269.7
click at [817, 311] on div "1 [STREET_ADDRESS]" at bounding box center [952, 333] width 604 height 315
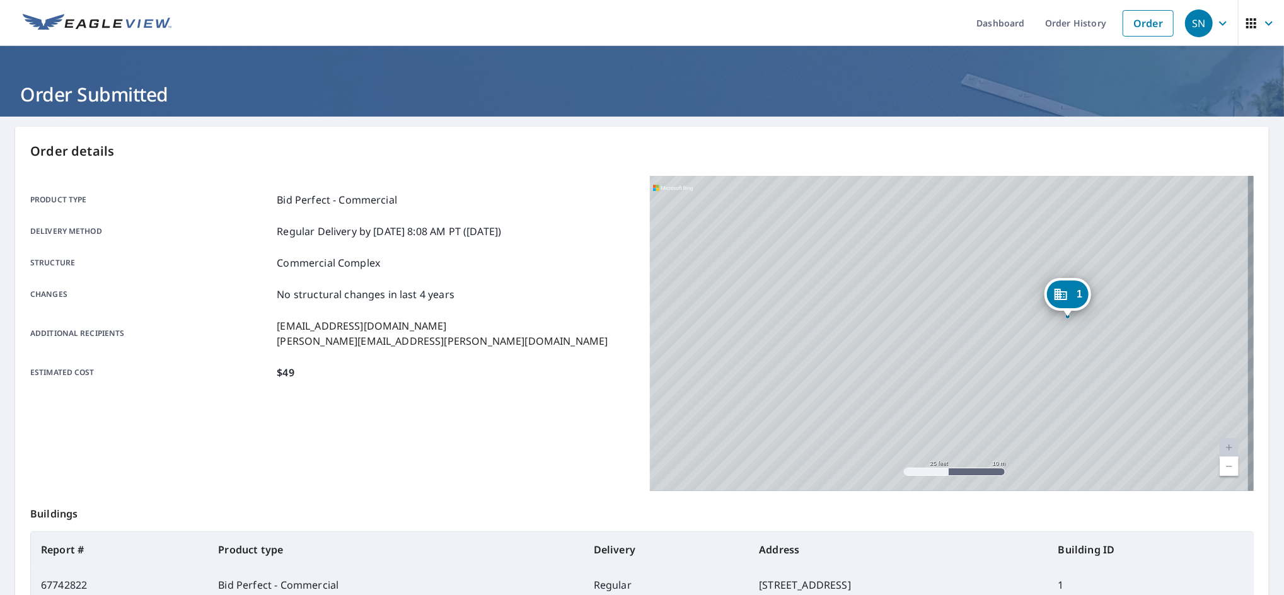
drag, startPoint x: 1074, startPoint y: 301, endPoint x: 964, endPoint y: 299, distance: 110.3
click at [967, 300] on div "1 [STREET_ADDRESS]" at bounding box center [952, 333] width 604 height 315
